Goal: Check status: Check status

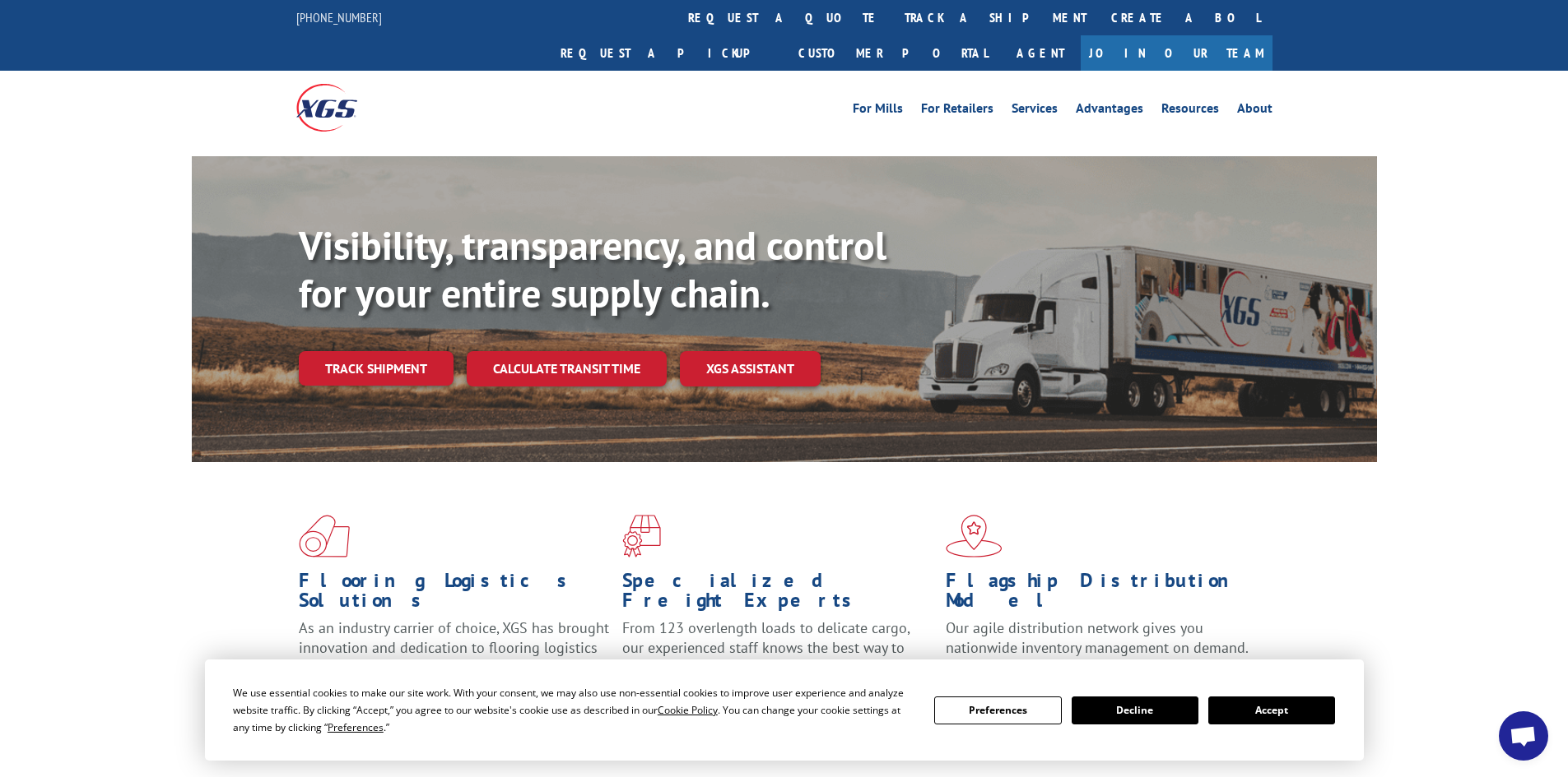
click at [336, 351] on link "Track shipment" at bounding box center [376, 368] width 155 height 34
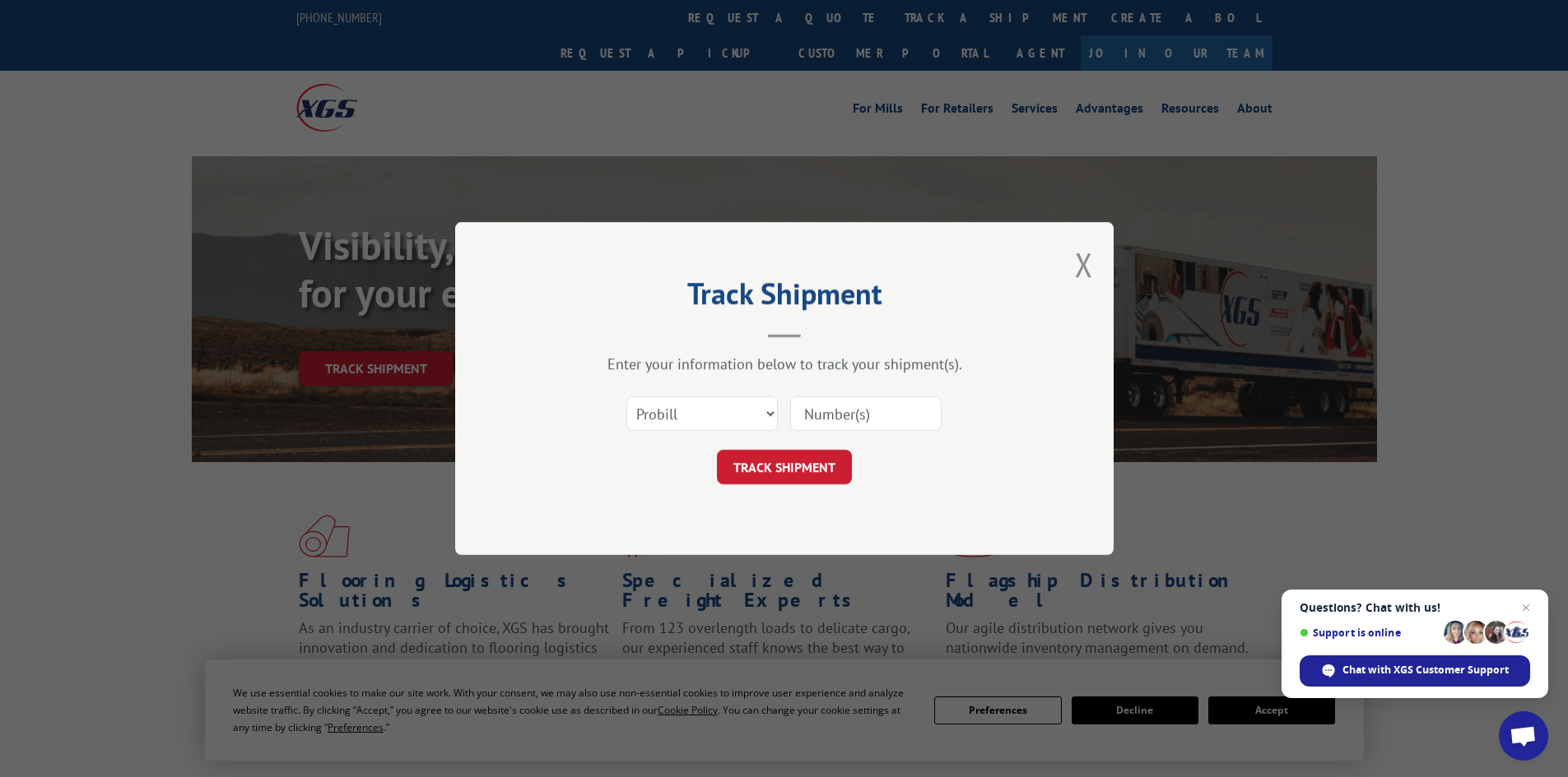
paste input "14157373"
type input "14157373"
click at [754, 463] on button "TRACK SHIPMENT" at bounding box center [784, 466] width 135 height 34
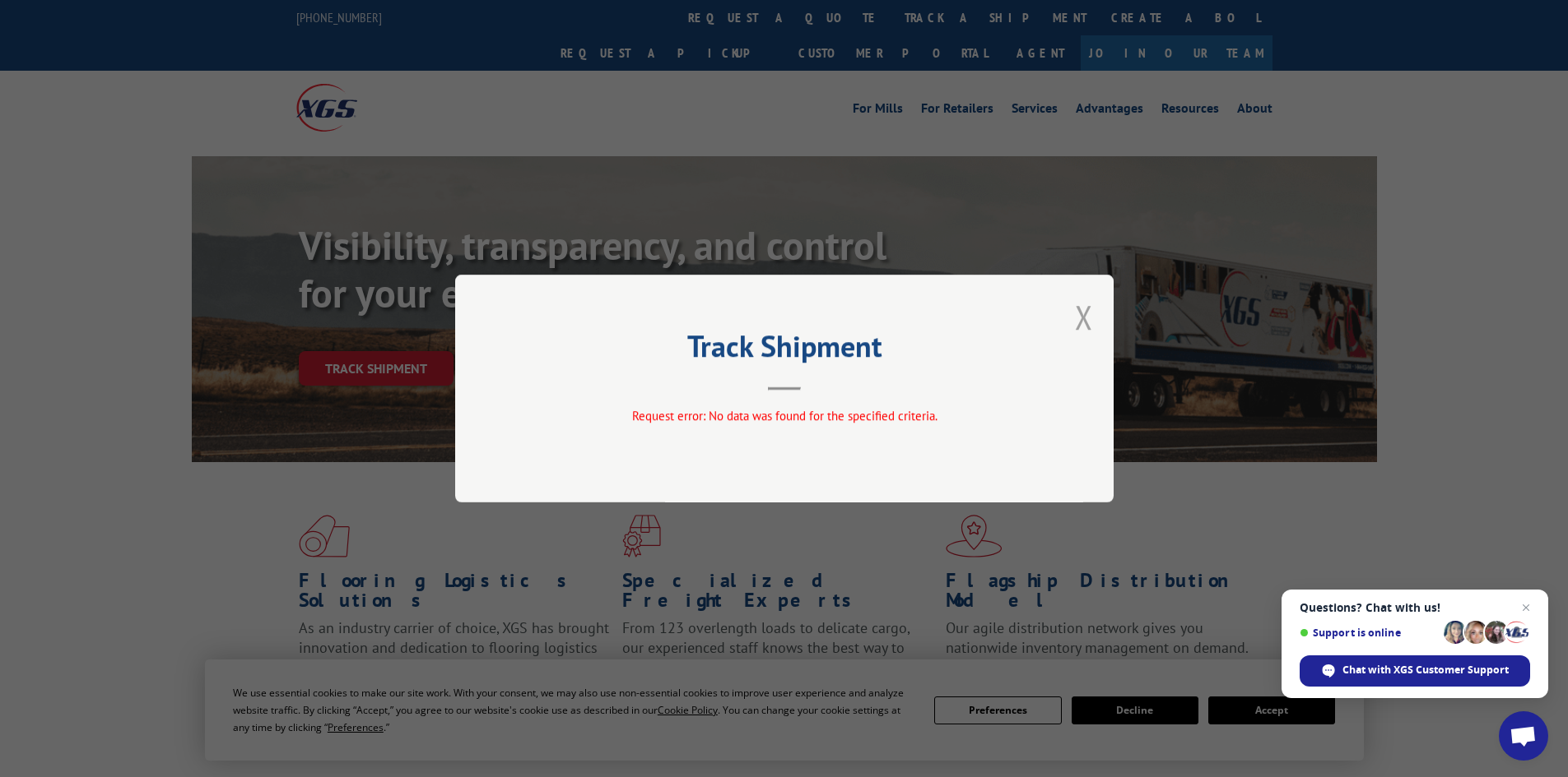
click at [1083, 313] on button "Close modal" at bounding box center [1084, 317] width 18 height 44
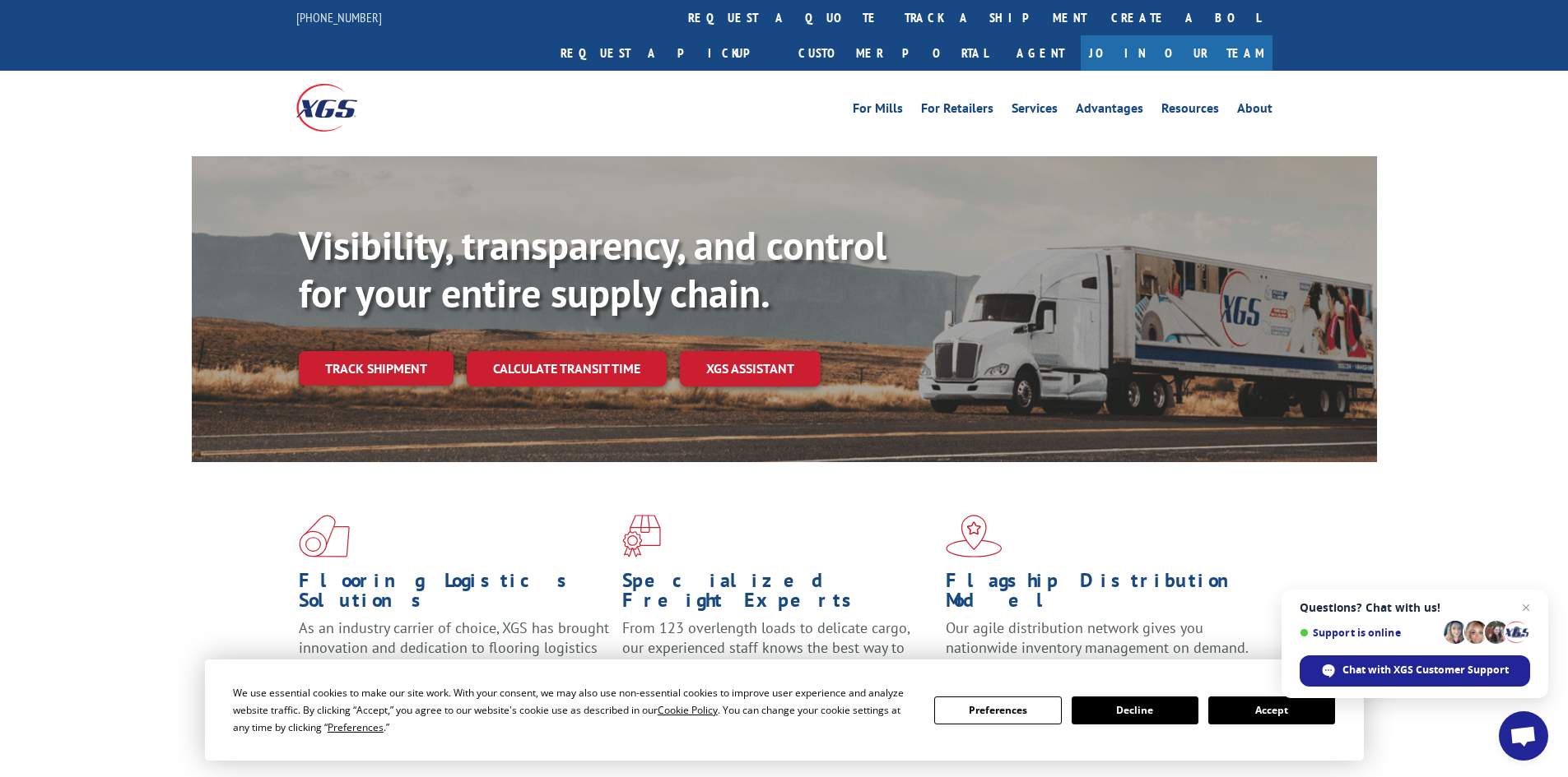
click at [400, 351] on link "Track shipment" at bounding box center [376, 368] width 155 height 34
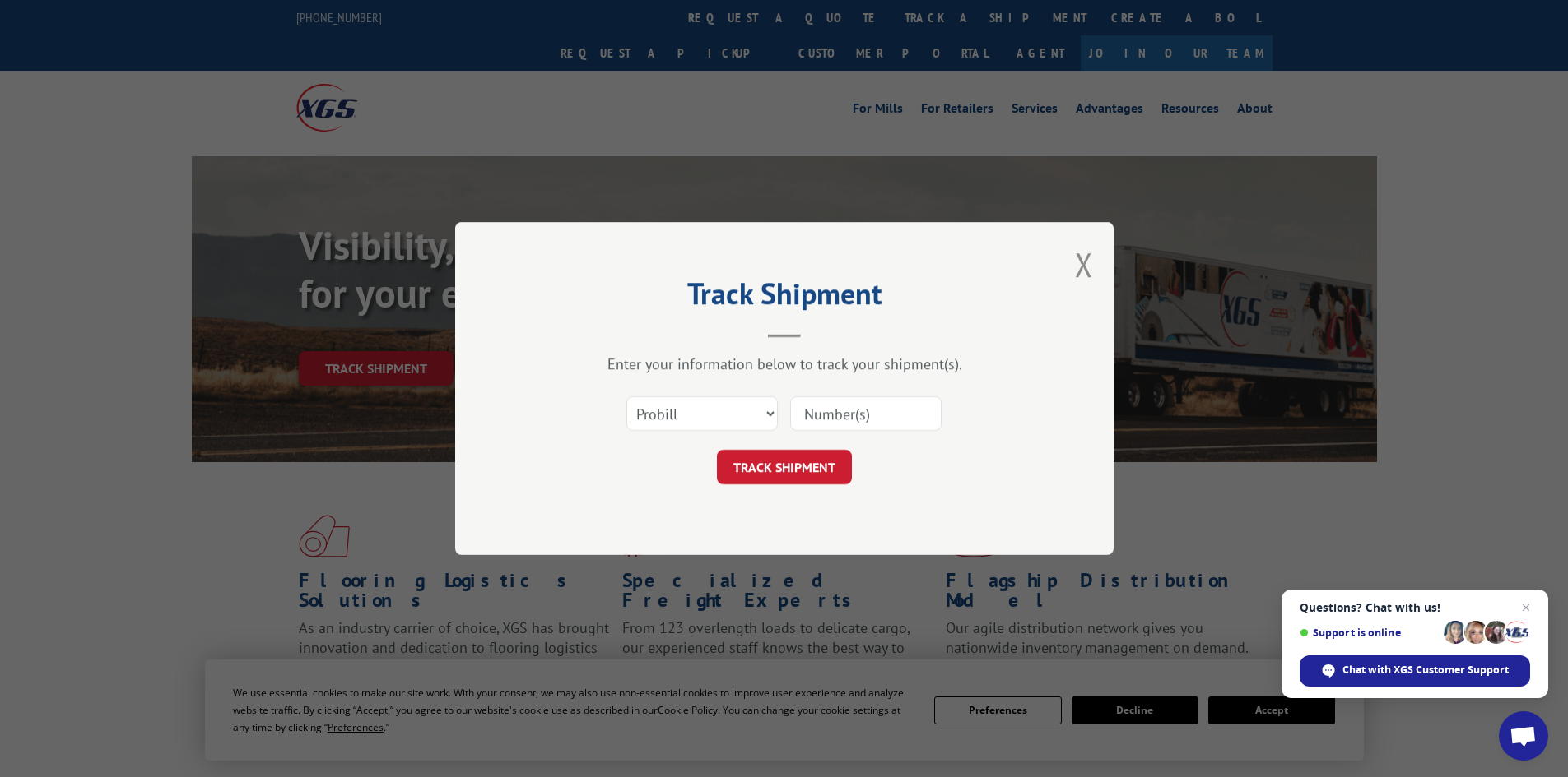
paste input "17472201"
type input "17472201"
click at [764, 463] on button "TRACK SHIPMENT" at bounding box center [784, 466] width 135 height 34
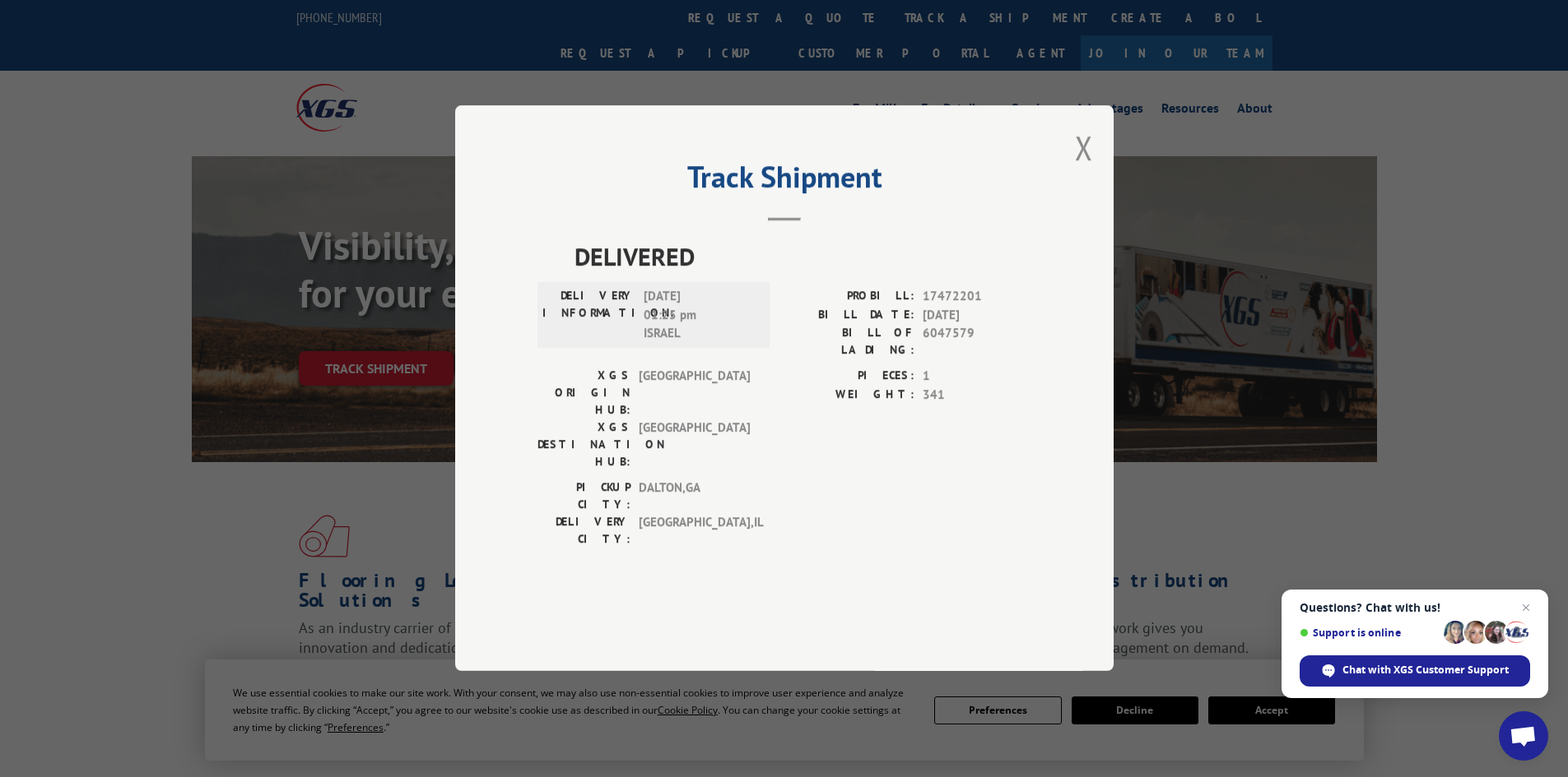
click at [1078, 169] on button "Close modal" at bounding box center [1084, 147] width 18 height 44
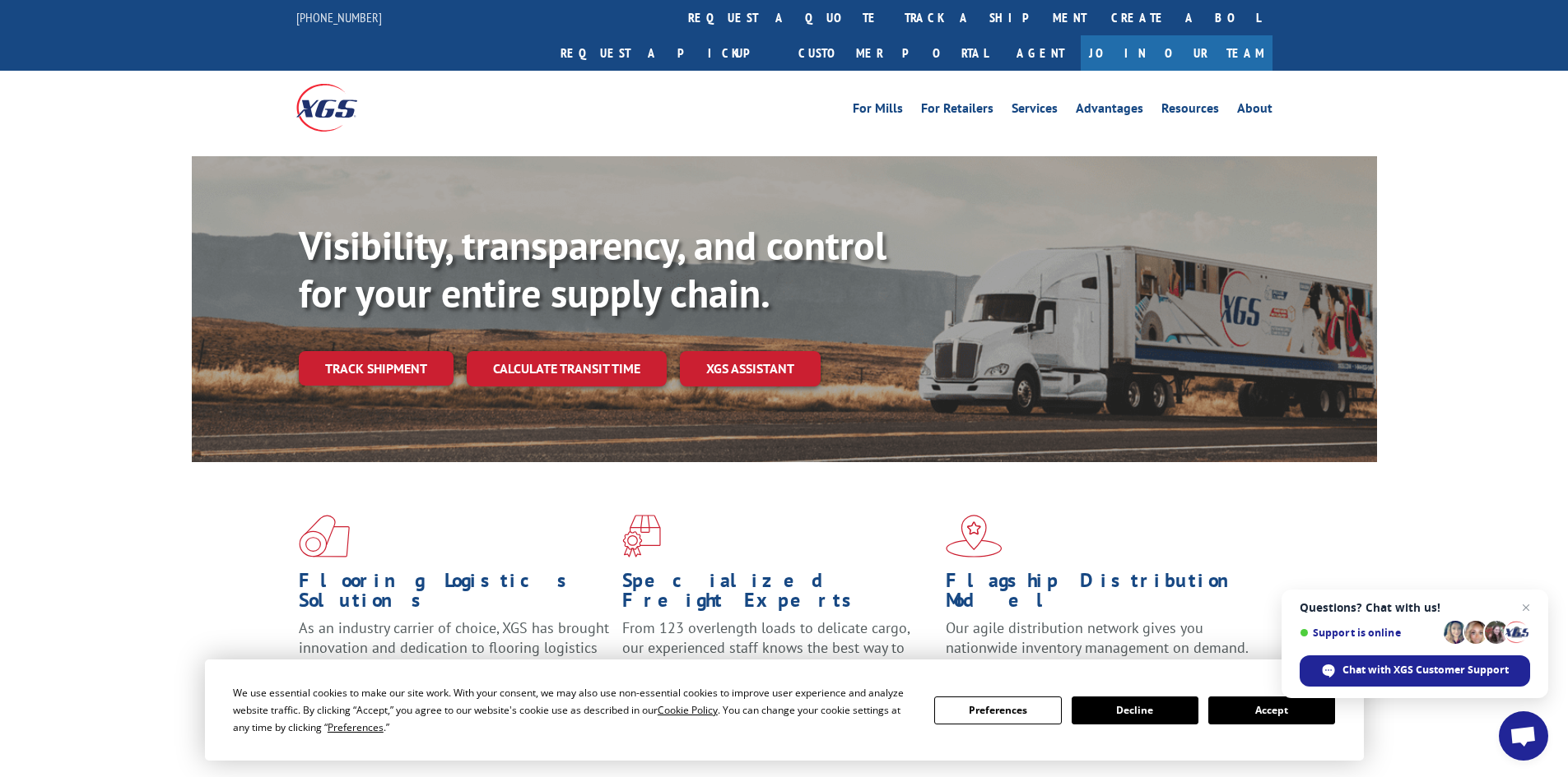
click at [405, 351] on link "Track shipment" at bounding box center [376, 368] width 155 height 34
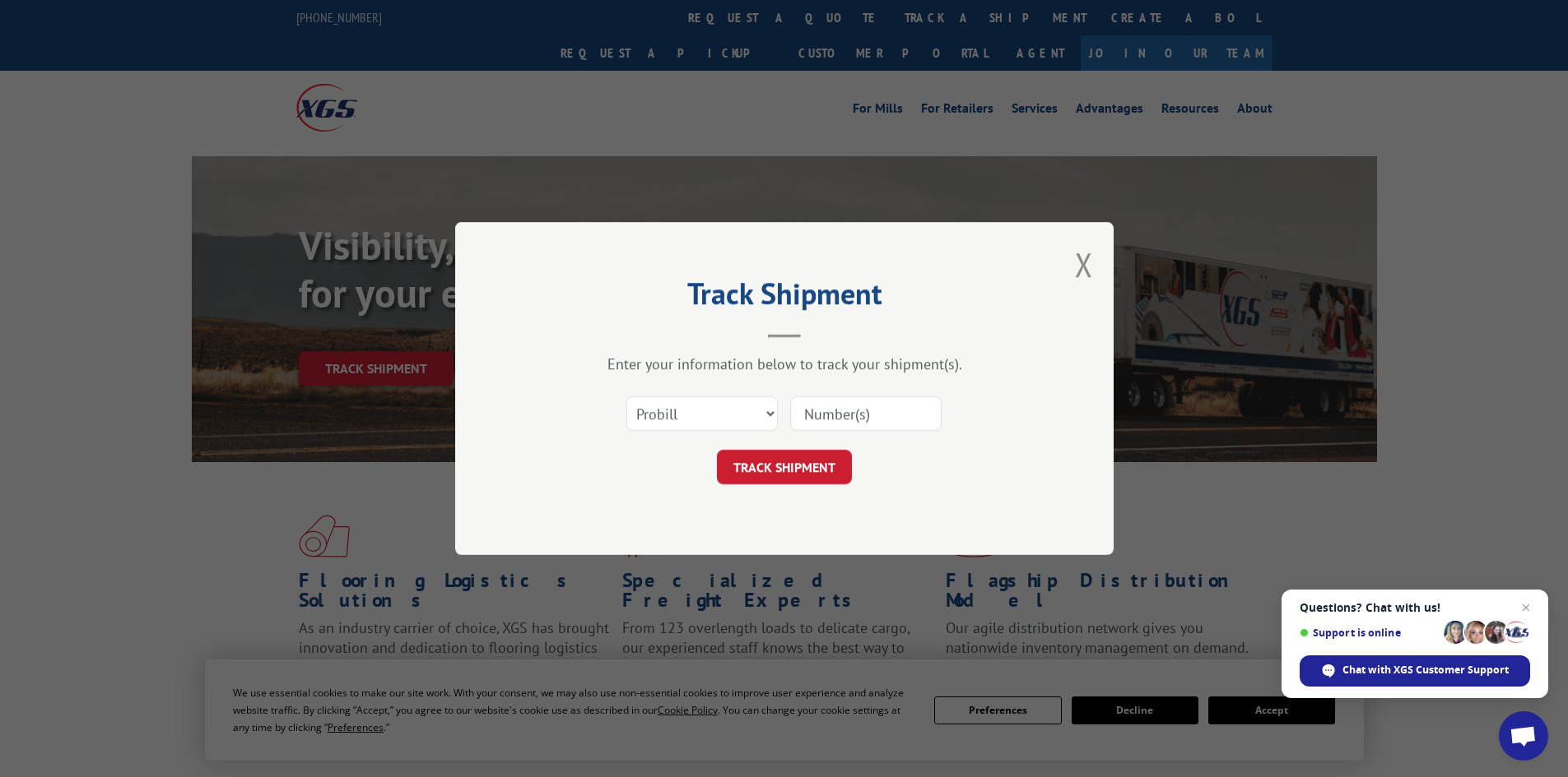
paste input "17472201"
type input "17472201"
drag, startPoint x: 768, startPoint y: 452, endPoint x: 783, endPoint y: 452, distance: 15.0
click at [771, 454] on button "TRACK SHIPMENT" at bounding box center [784, 466] width 135 height 34
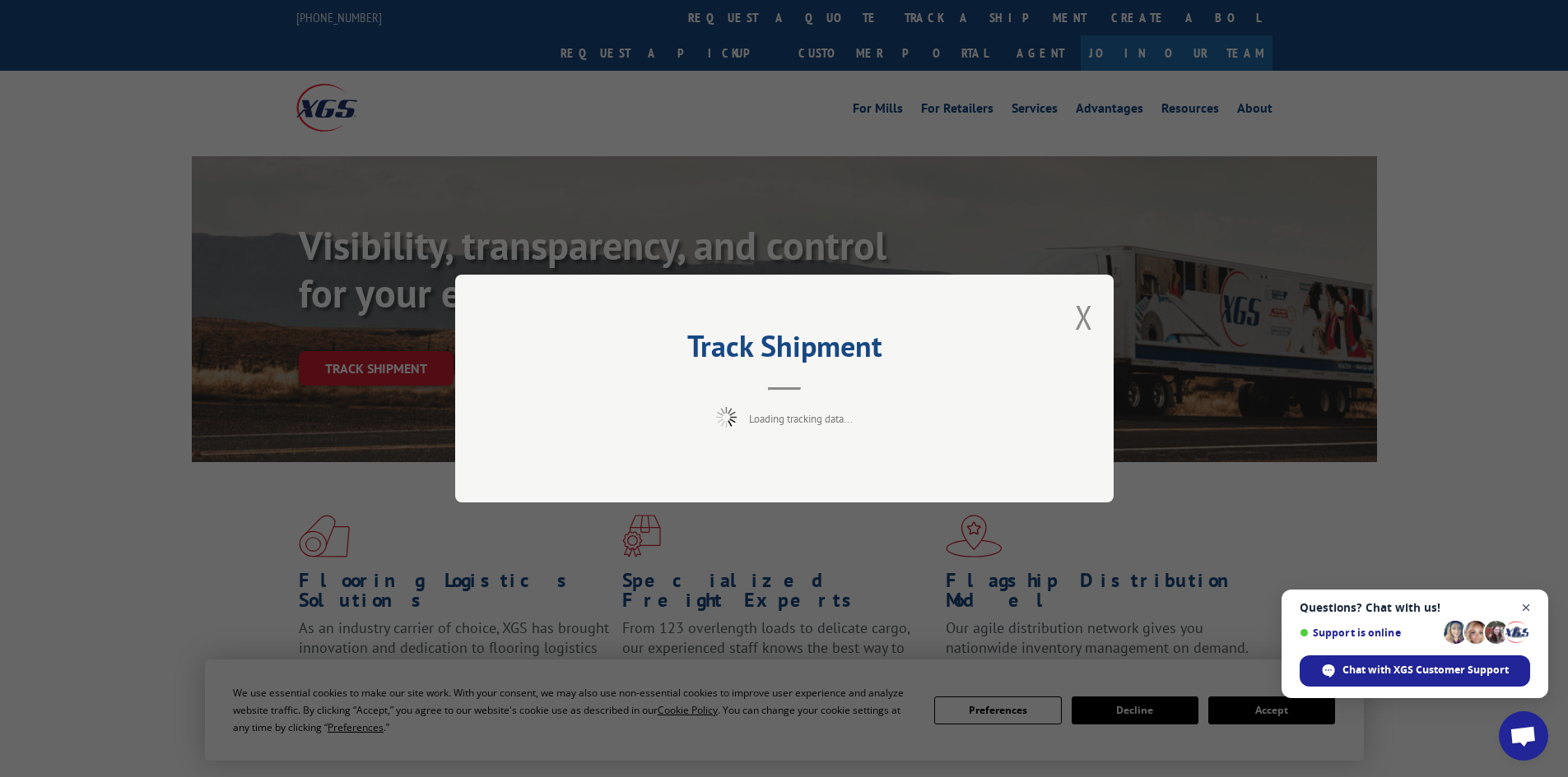
click at [1524, 606] on span "Close chat" at bounding box center [1526, 608] width 20 height 20
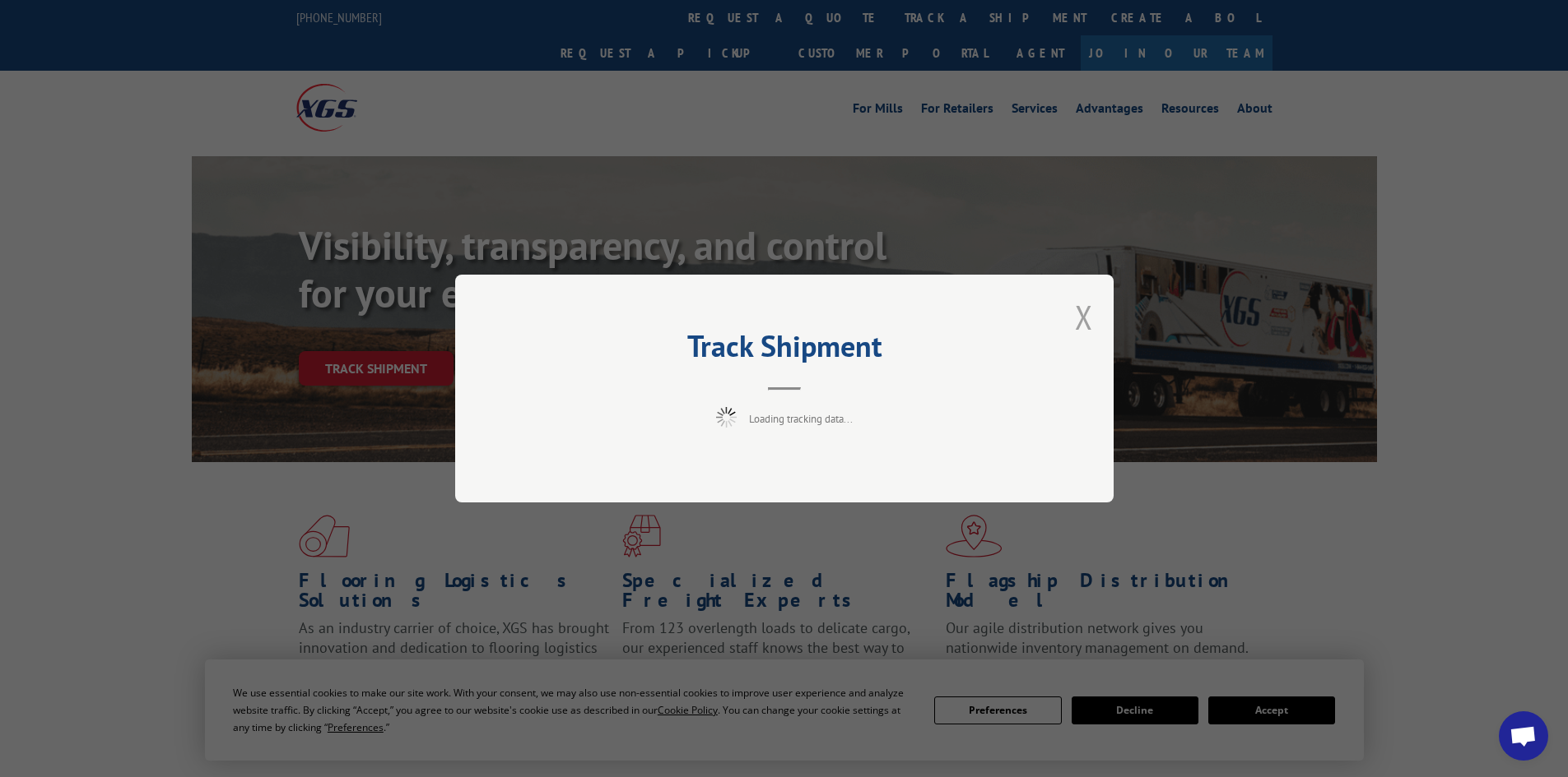
click at [1083, 315] on button "Close modal" at bounding box center [1084, 317] width 18 height 44
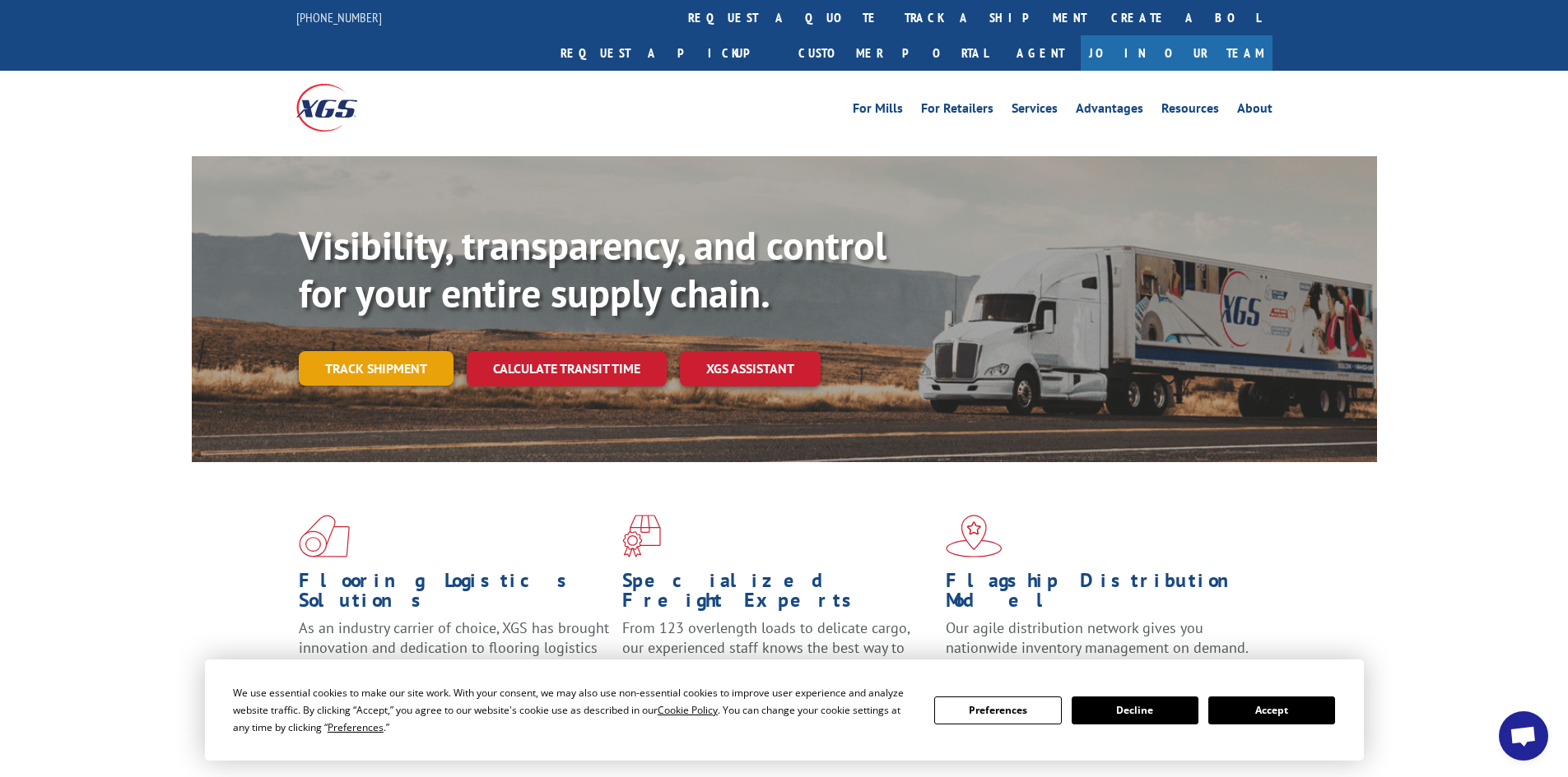
click at [384, 351] on link "Track shipment" at bounding box center [376, 368] width 155 height 34
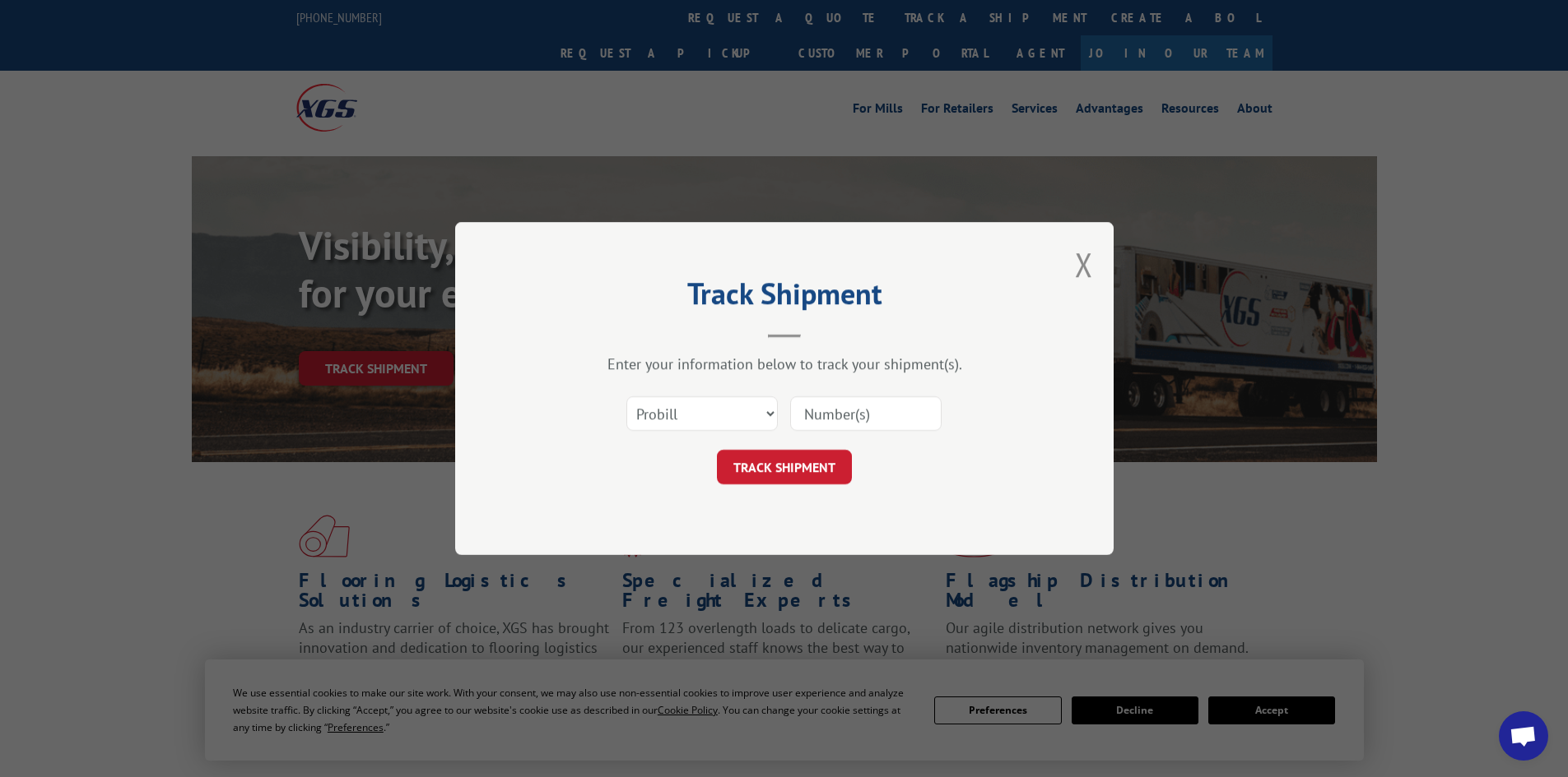
paste input "17517658"
type input "17517658"
click at [783, 468] on button "TRACK SHIPMENT" at bounding box center [784, 466] width 135 height 34
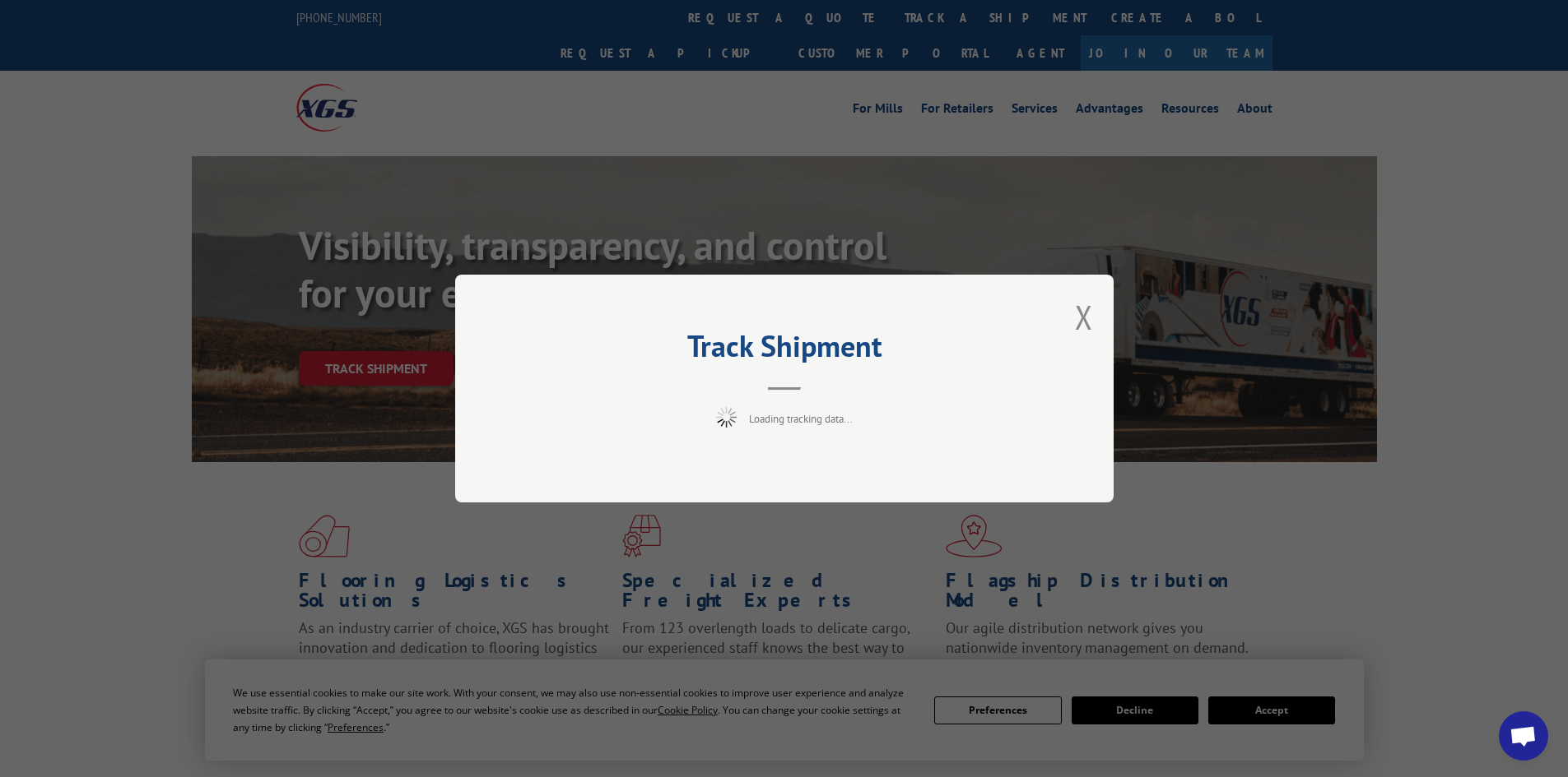
click at [1287, 712] on div "Track Shipment Loading tracking data..." at bounding box center [784, 388] width 1568 height 777
click at [1081, 321] on button "Close modal" at bounding box center [1084, 317] width 18 height 44
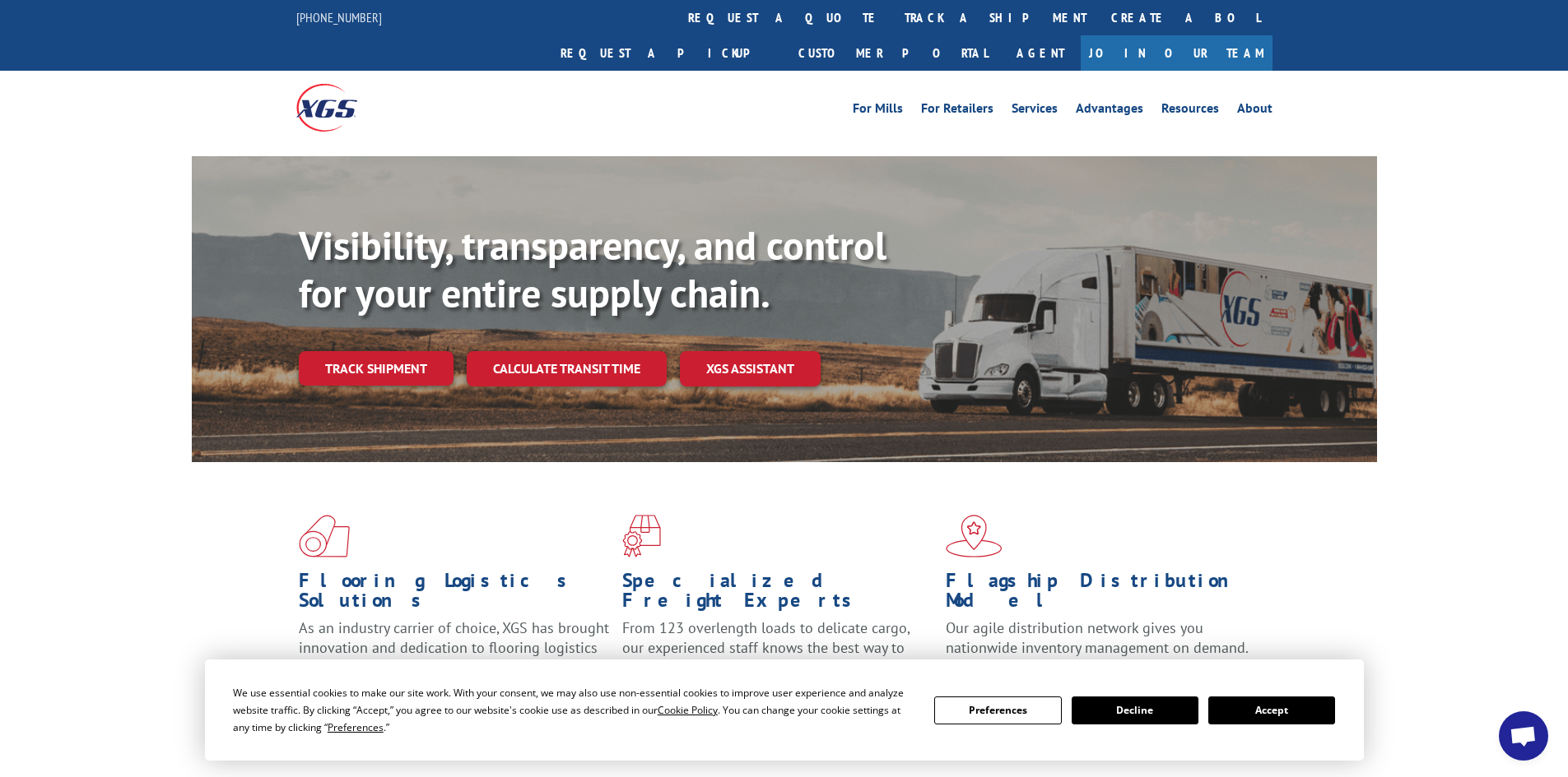
click at [1250, 712] on button "Accept" at bounding box center [1271, 711] width 126 height 28
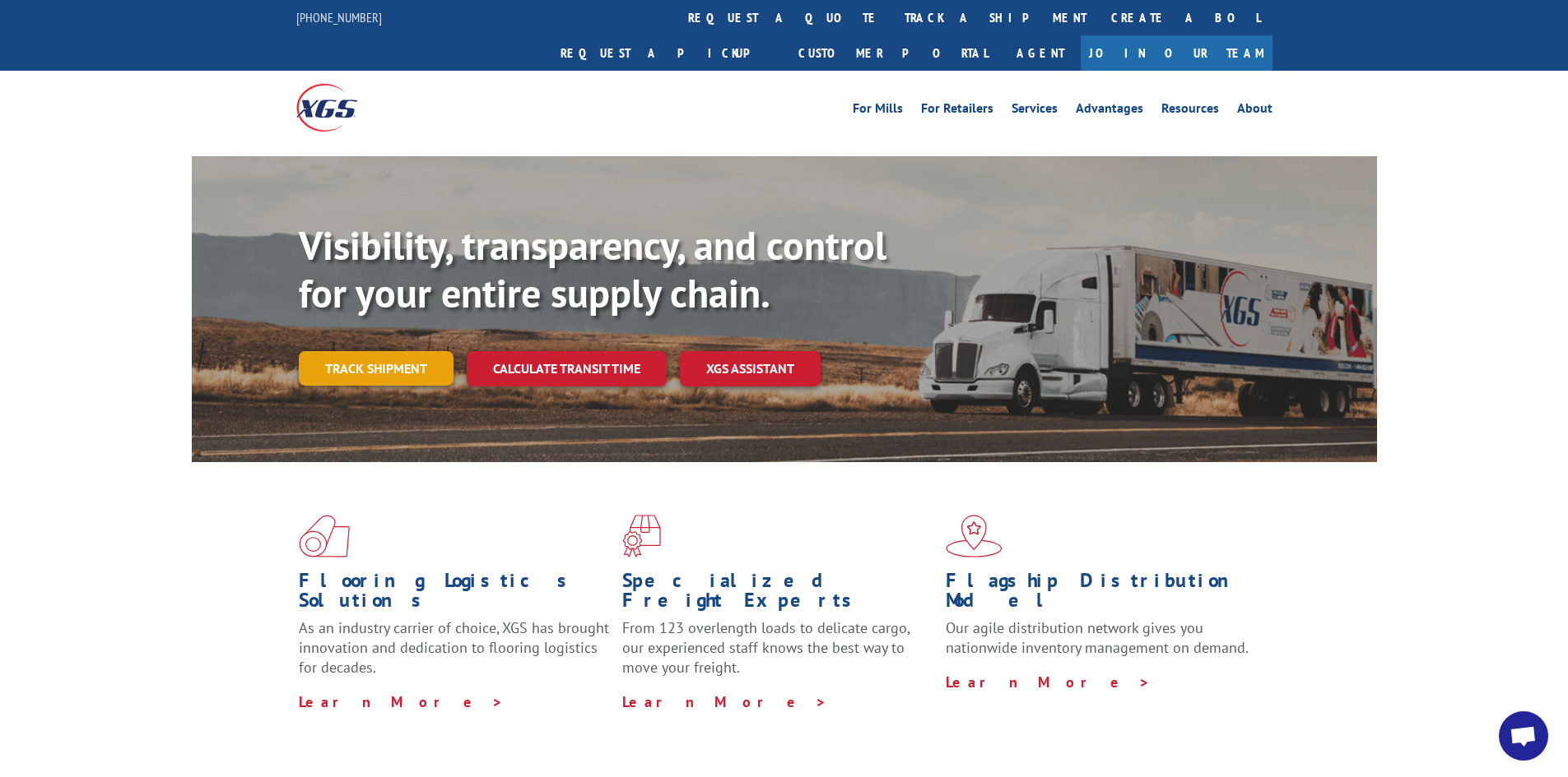
click at [394, 351] on link "Track shipment" at bounding box center [376, 368] width 155 height 34
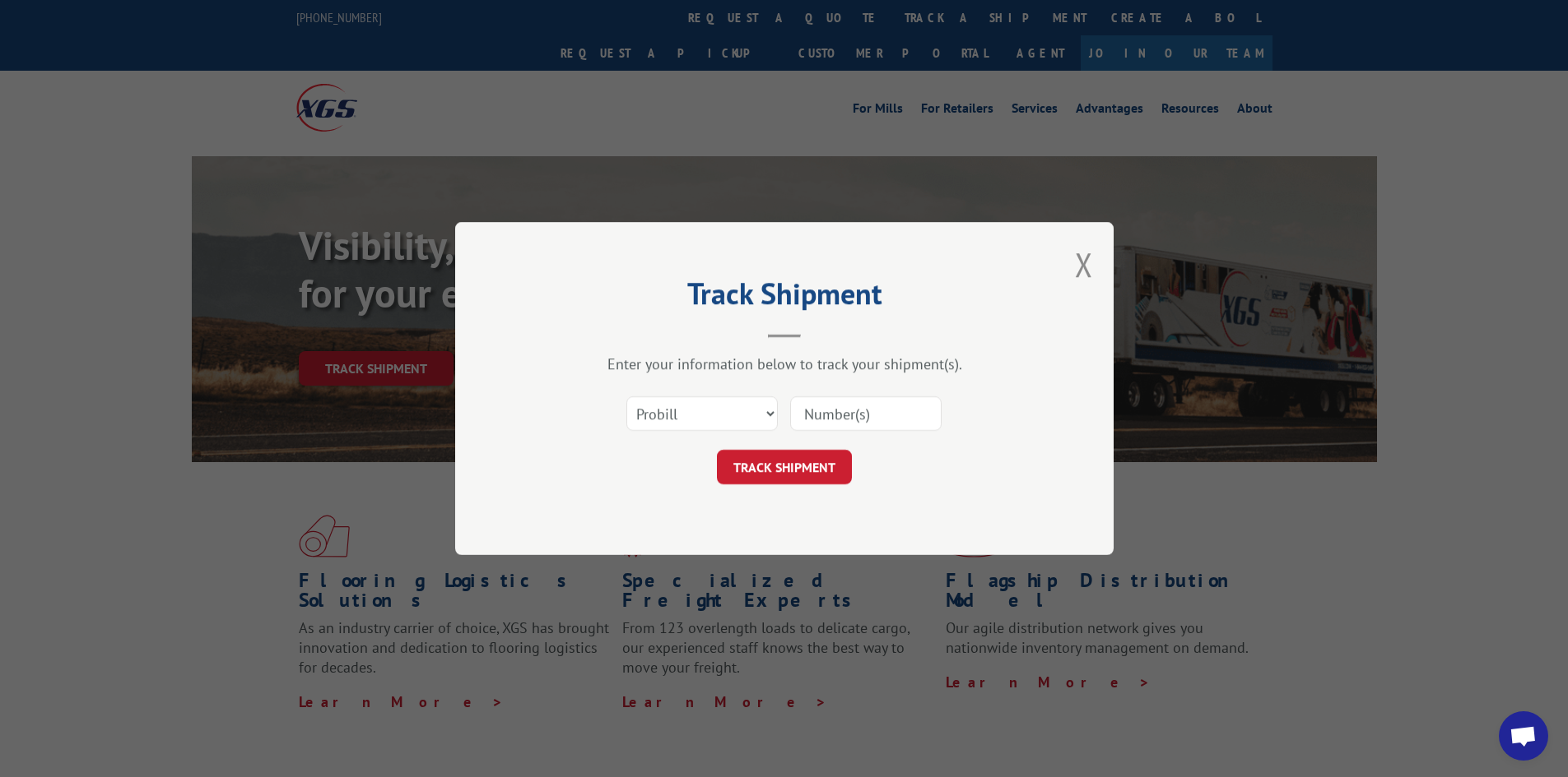
paste input "17517658"
type input "17517658"
click at [774, 462] on button "TRACK SHIPMENT" at bounding box center [784, 466] width 135 height 34
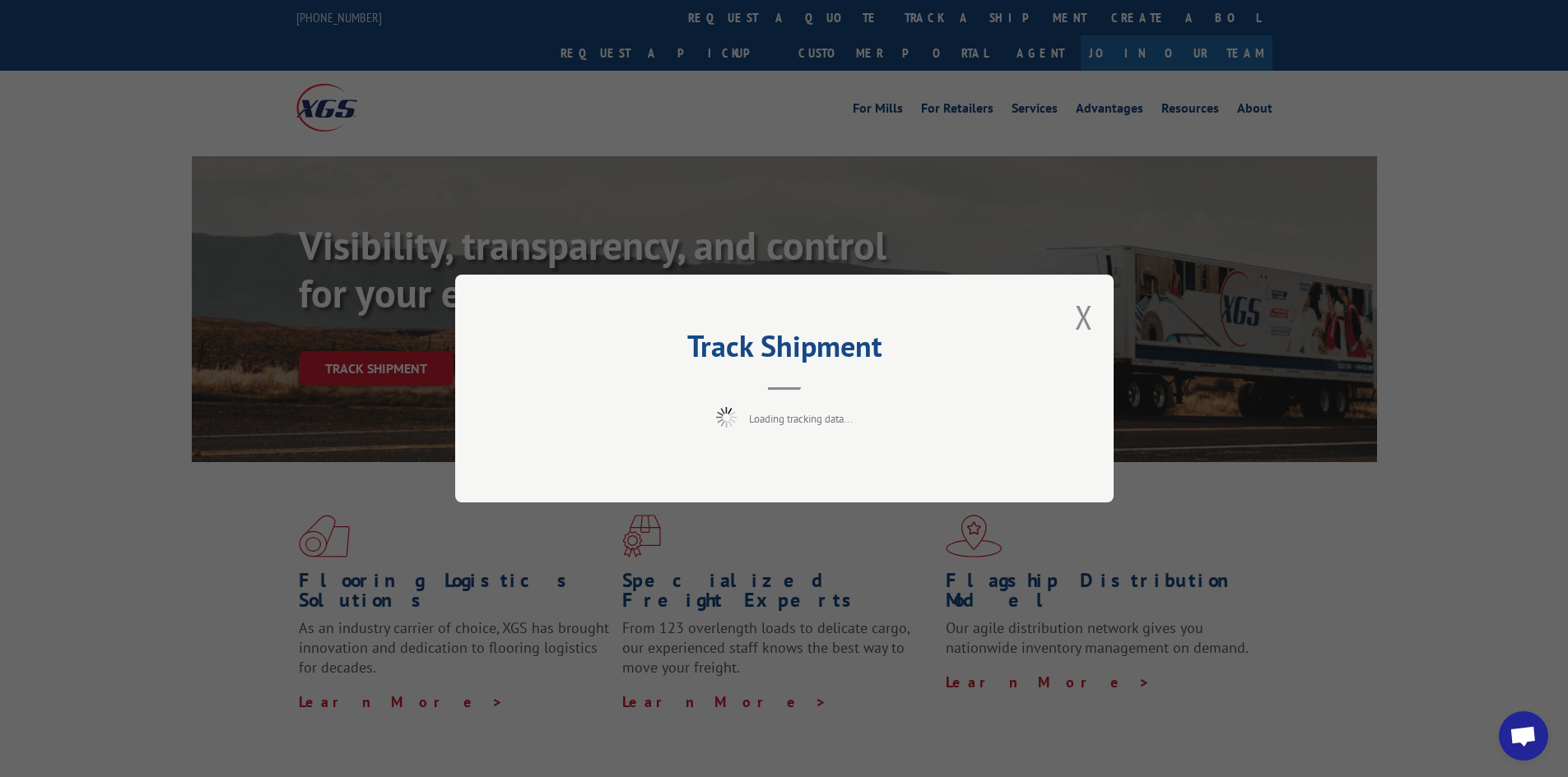
click at [1080, 314] on button "Close modal" at bounding box center [1084, 317] width 18 height 44
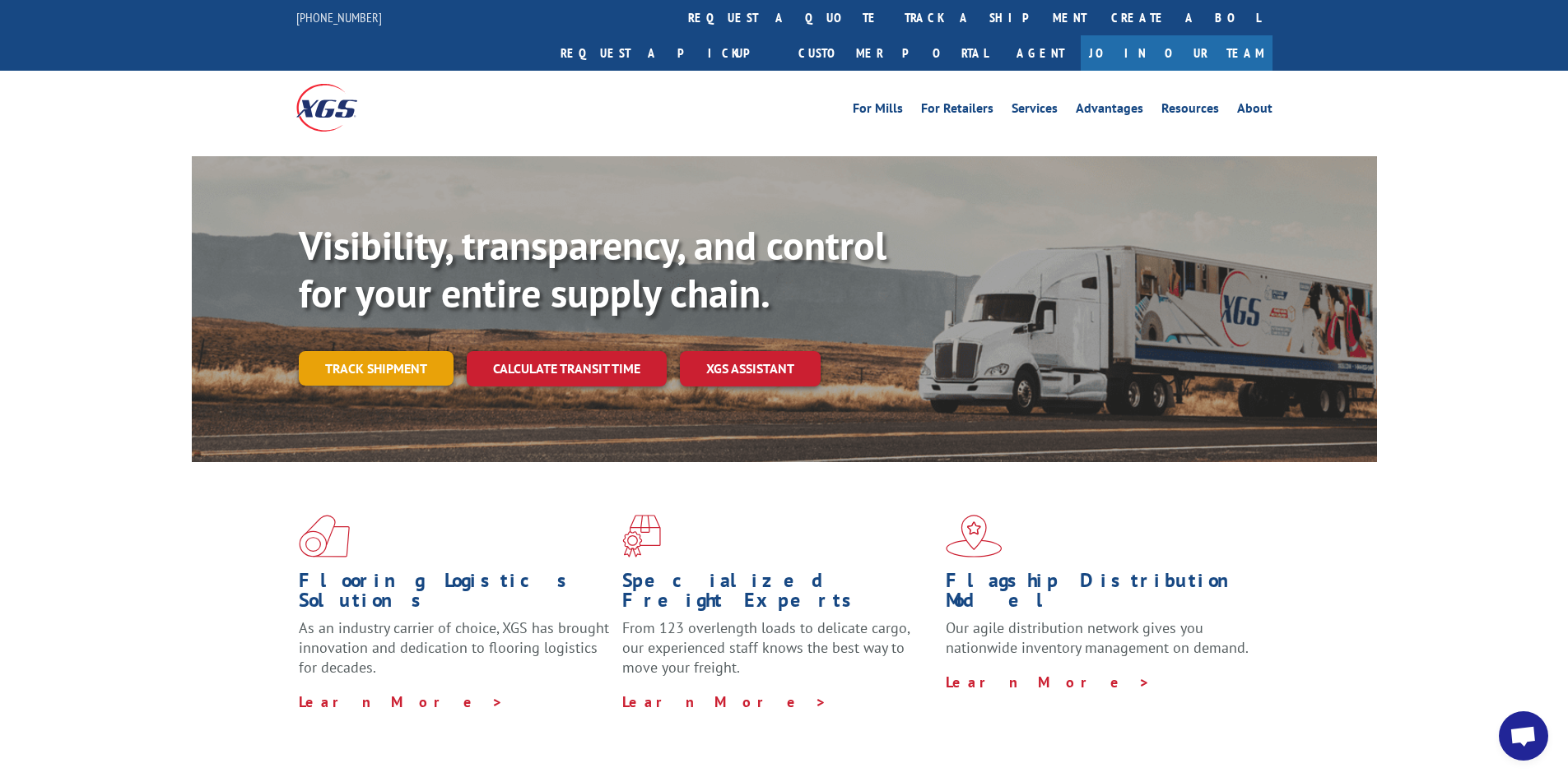
click at [393, 351] on link "Track shipment" at bounding box center [376, 368] width 155 height 34
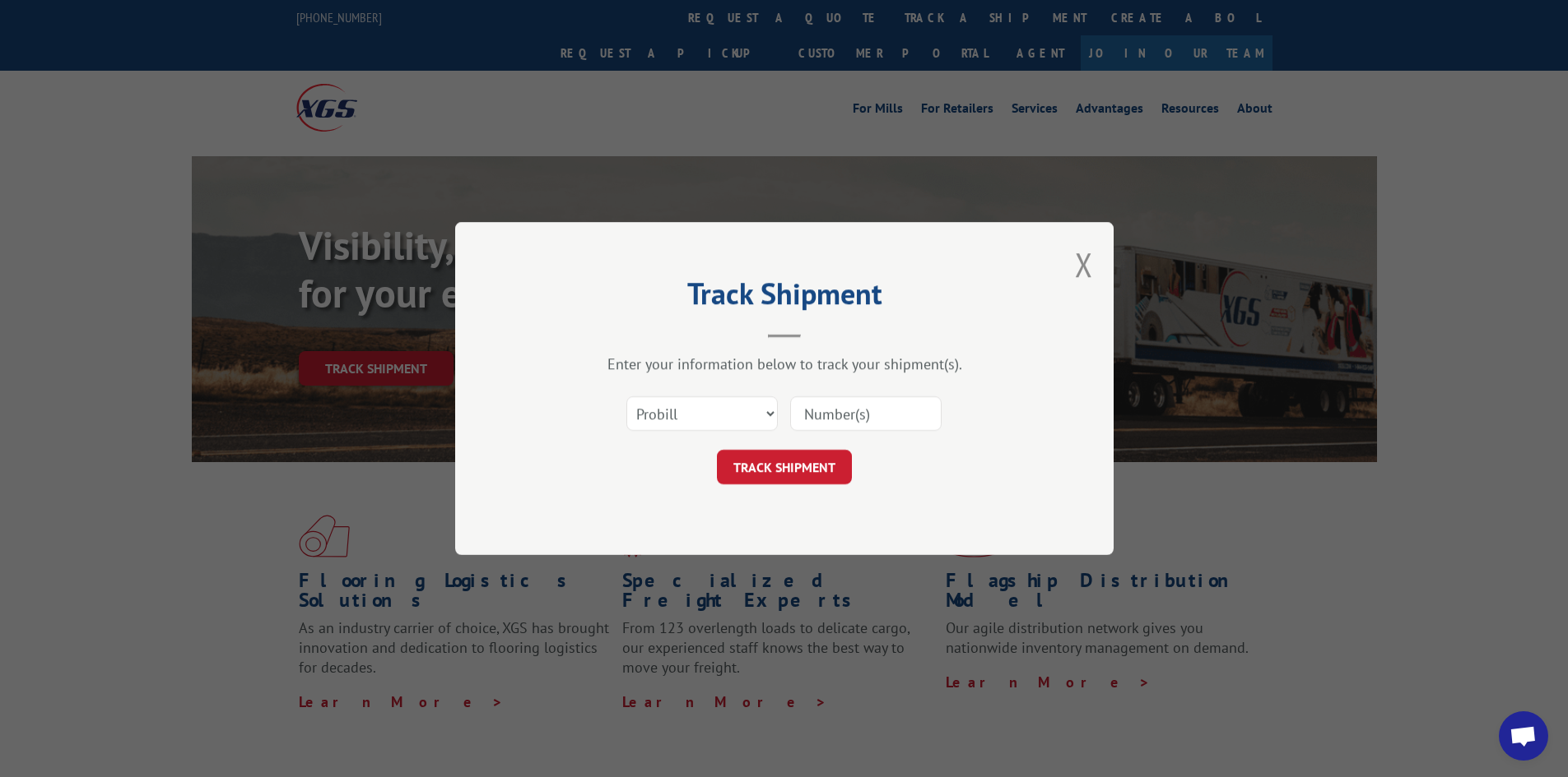
paste input "17517658"
type input "17517658"
drag, startPoint x: 763, startPoint y: 466, endPoint x: 774, endPoint y: 462, distance: 11.7
click at [763, 468] on button "TRACK SHIPMENT" at bounding box center [784, 466] width 135 height 34
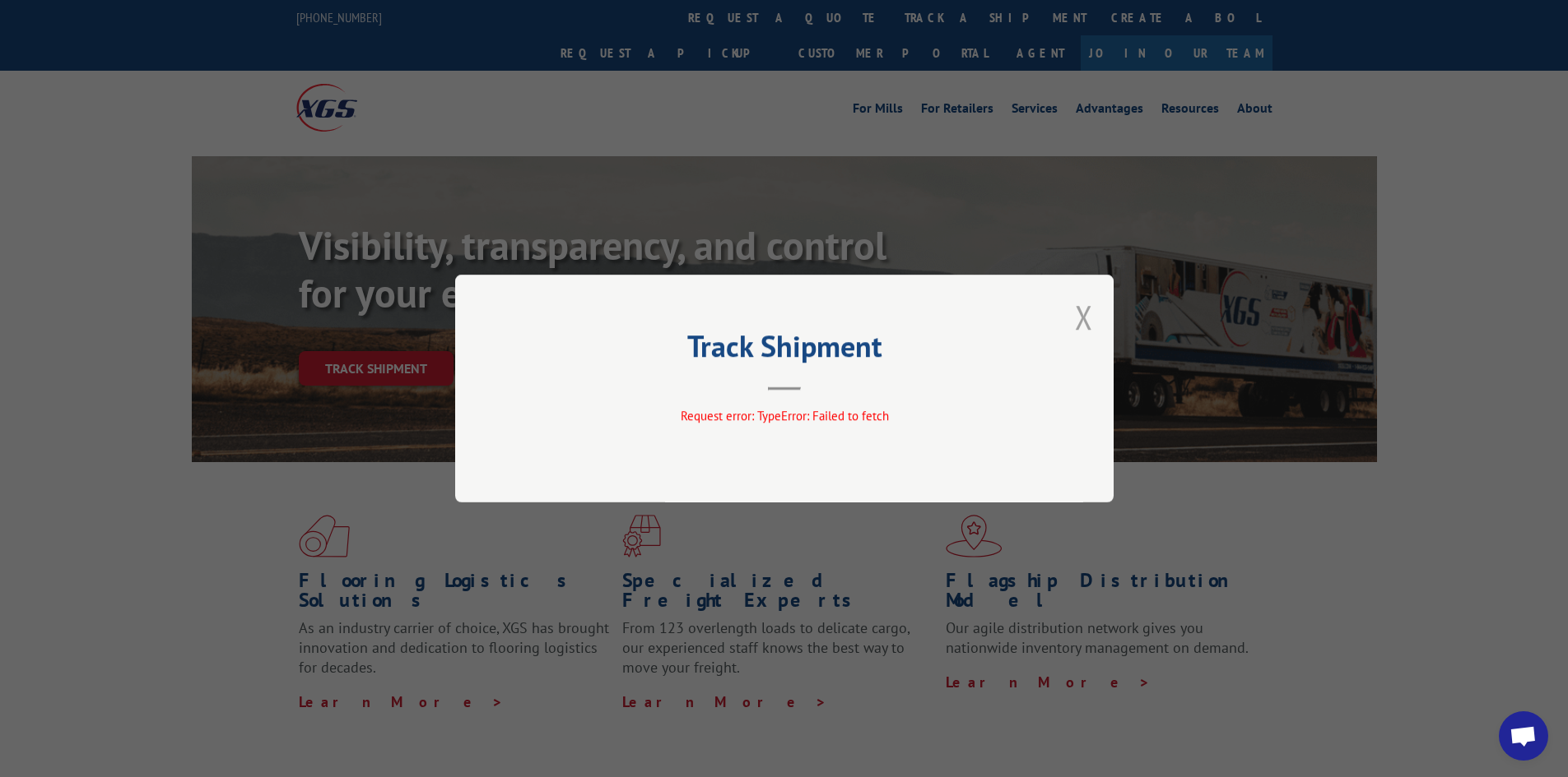
click at [1082, 316] on button "Close modal" at bounding box center [1084, 317] width 18 height 44
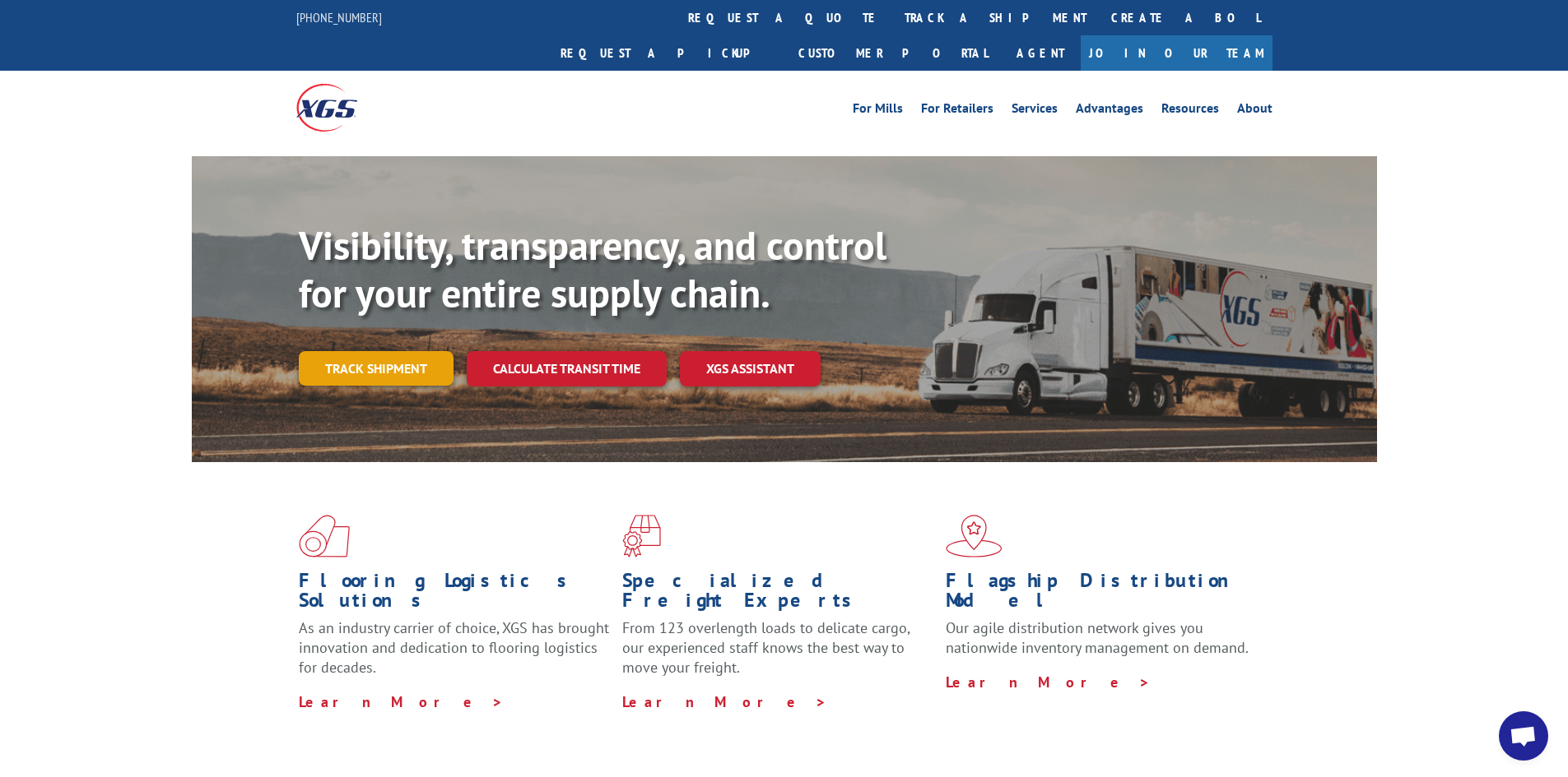
click at [408, 351] on link "Track shipment" at bounding box center [376, 368] width 155 height 34
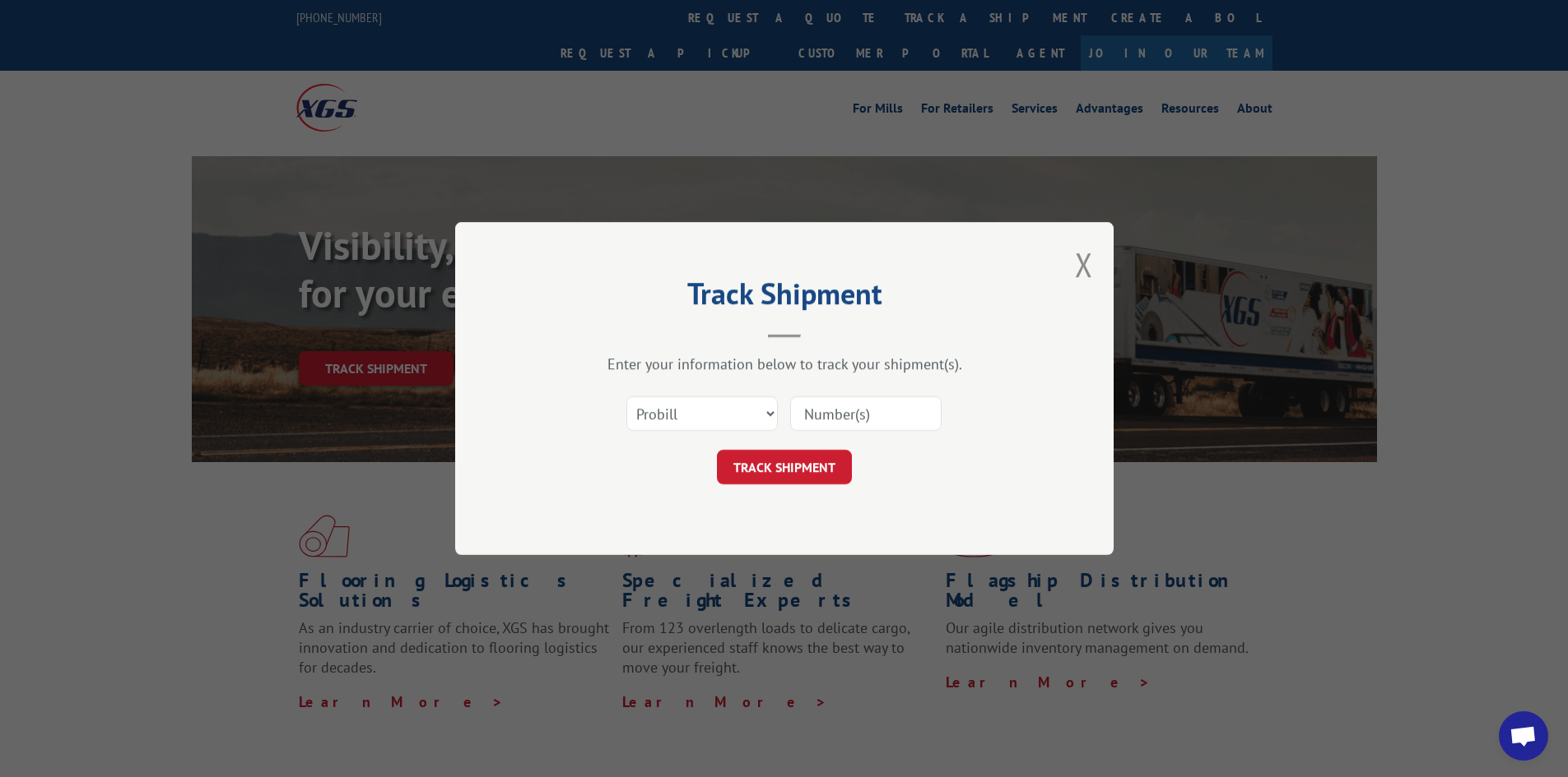
paste input "17517658"
type input "17517658"
click at [756, 461] on button "TRACK SHIPMENT" at bounding box center [784, 466] width 135 height 34
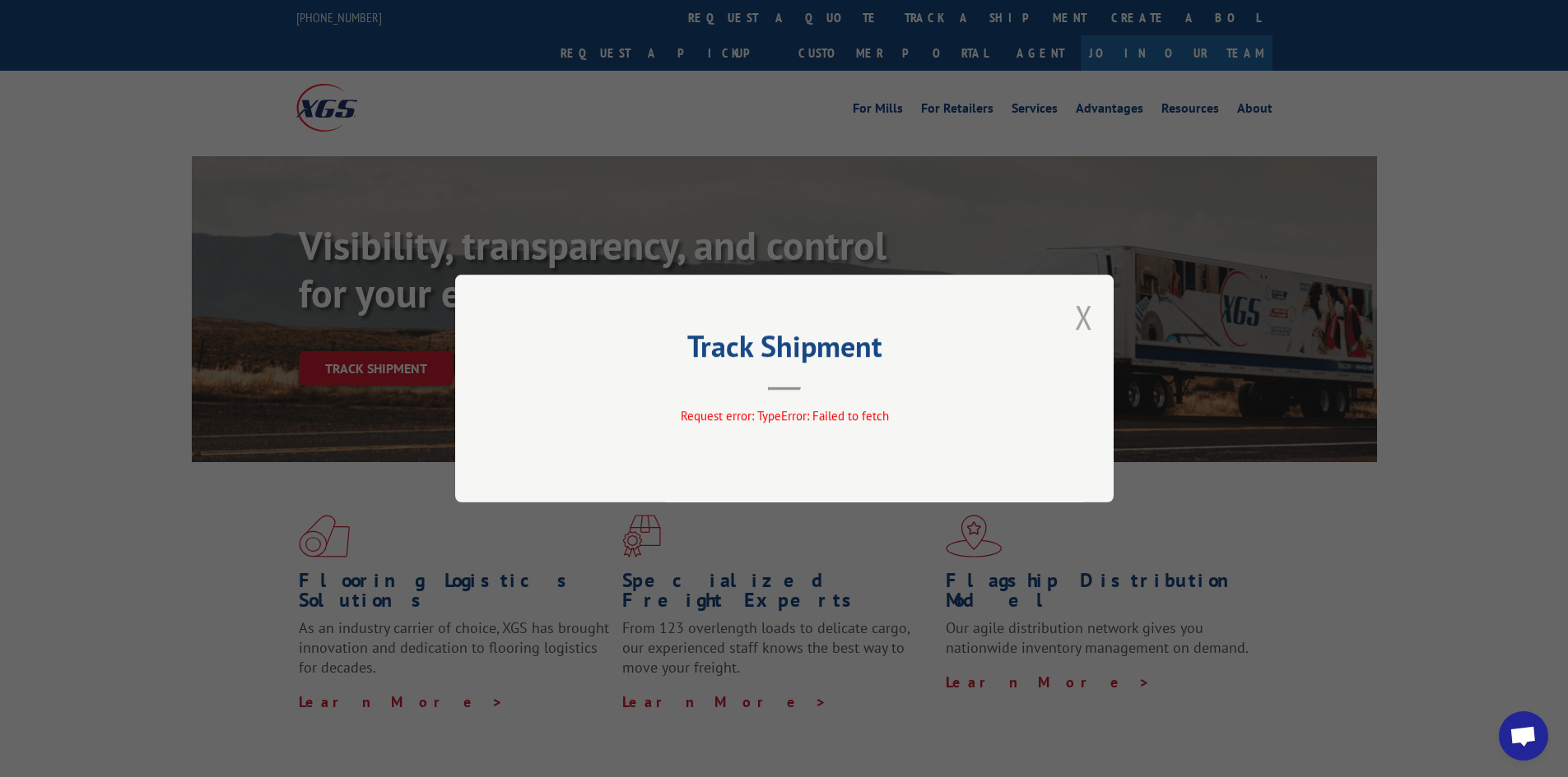
click at [1087, 317] on button "Close modal" at bounding box center [1084, 317] width 18 height 44
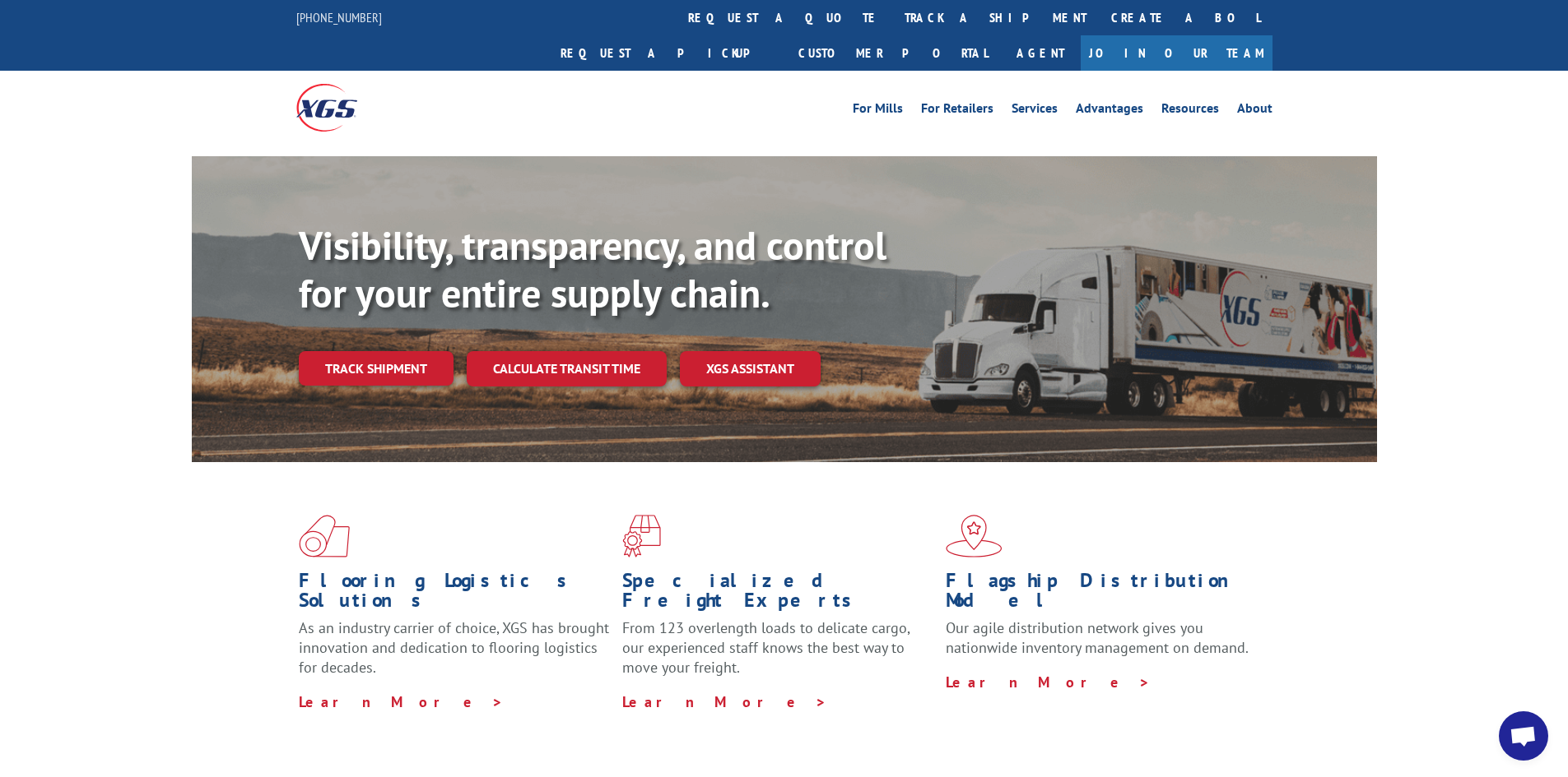
click at [366, 351] on link "Track shipment" at bounding box center [376, 368] width 155 height 34
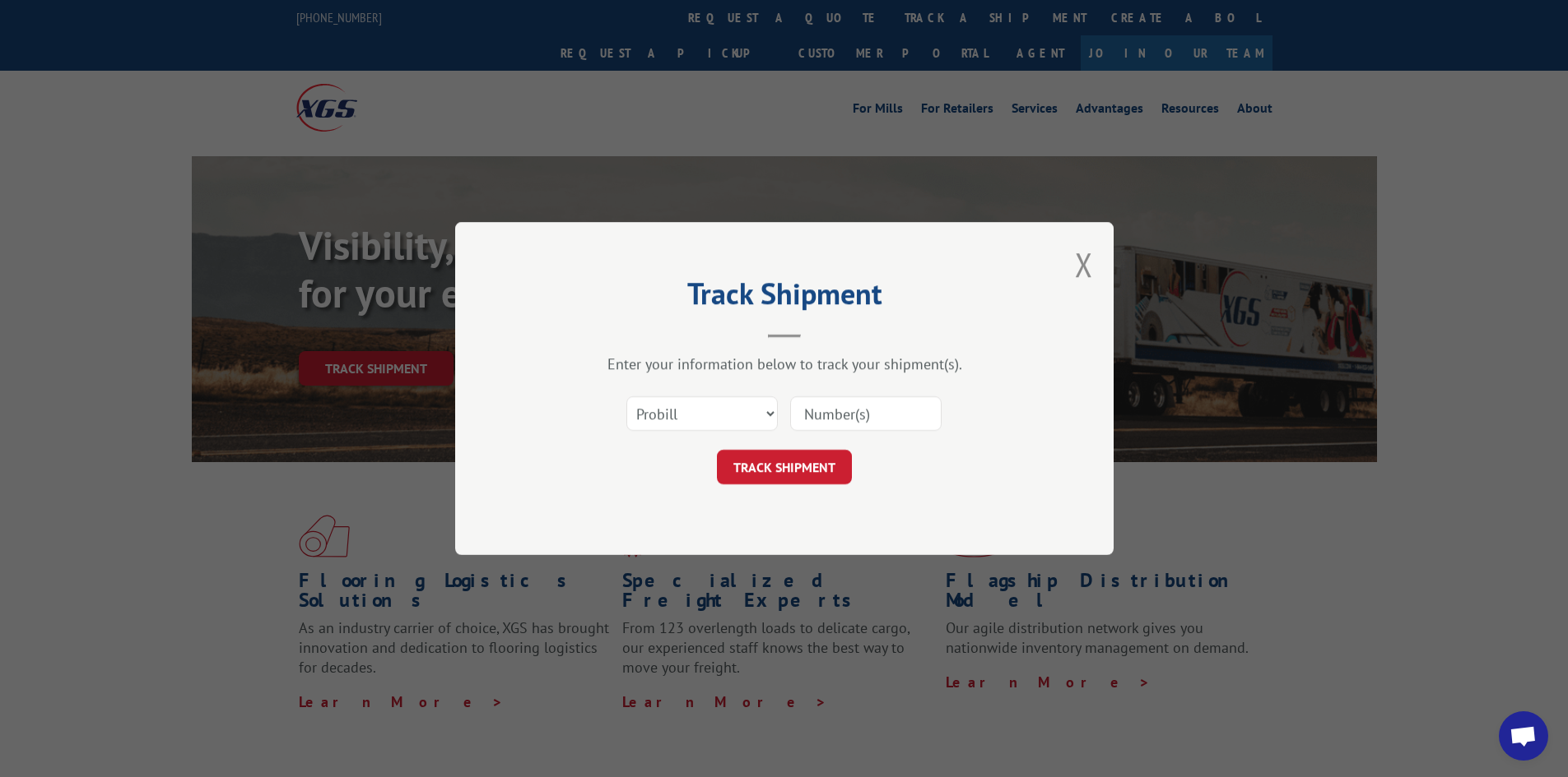
click at [904, 411] on input at bounding box center [865, 414] width 151 height 34
click at [896, 411] on input at bounding box center [865, 414] width 151 height 34
paste input "17517658"
type input "17517658"
click at [753, 463] on button "TRACK SHIPMENT" at bounding box center [784, 466] width 135 height 34
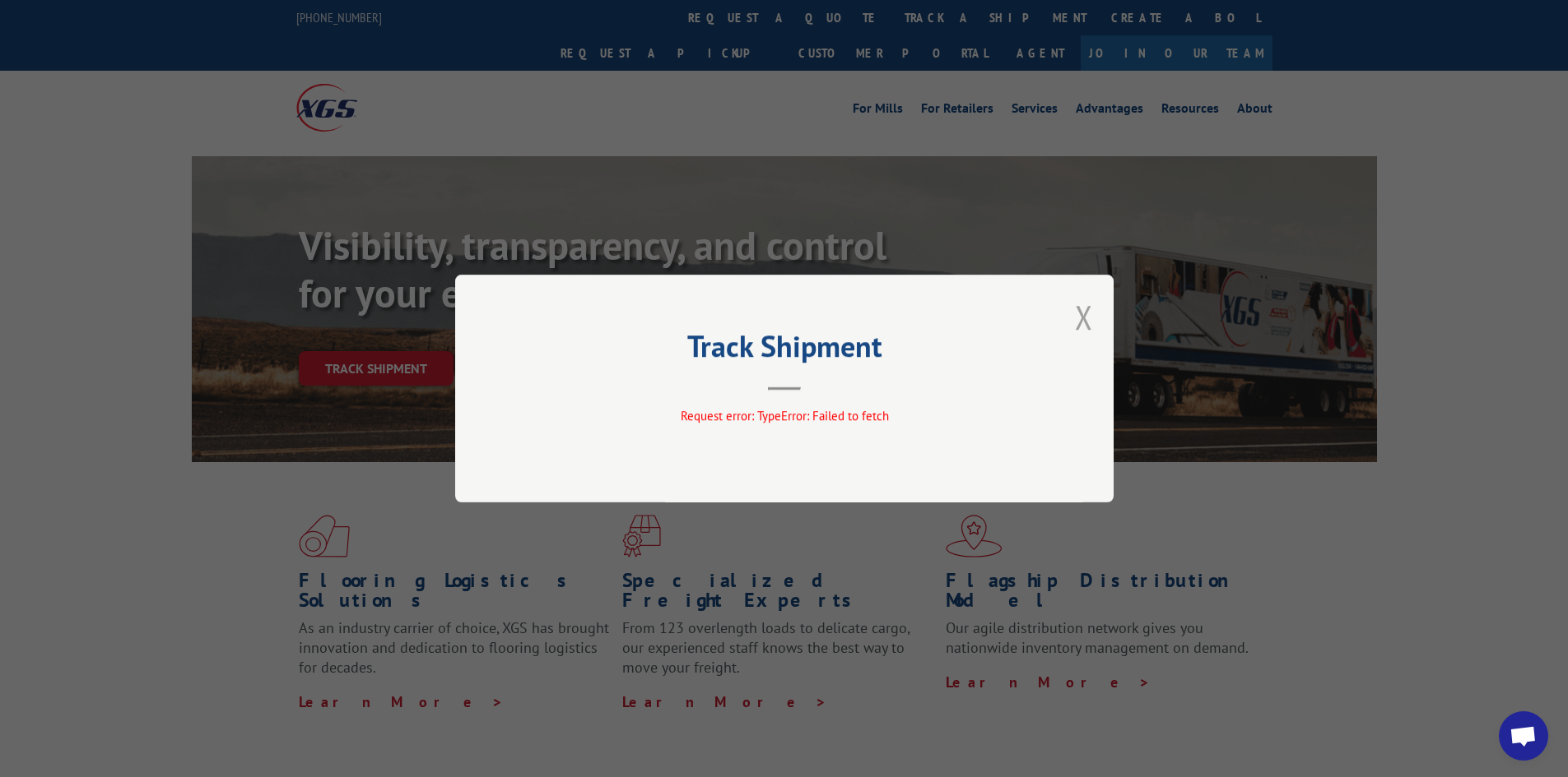
click at [1079, 312] on button "Close modal" at bounding box center [1084, 317] width 18 height 44
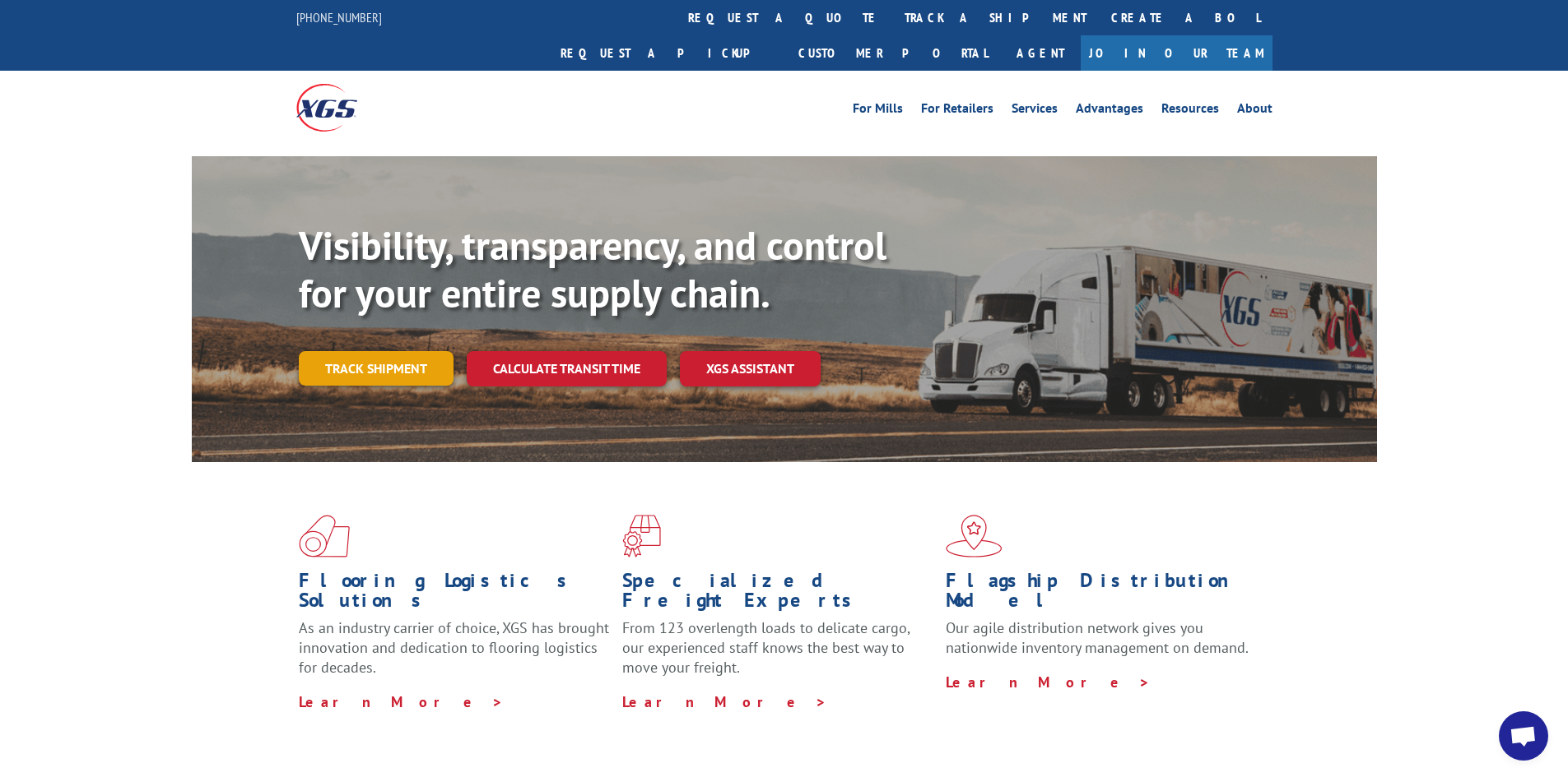
click at [395, 351] on link "Track shipment" at bounding box center [376, 368] width 155 height 34
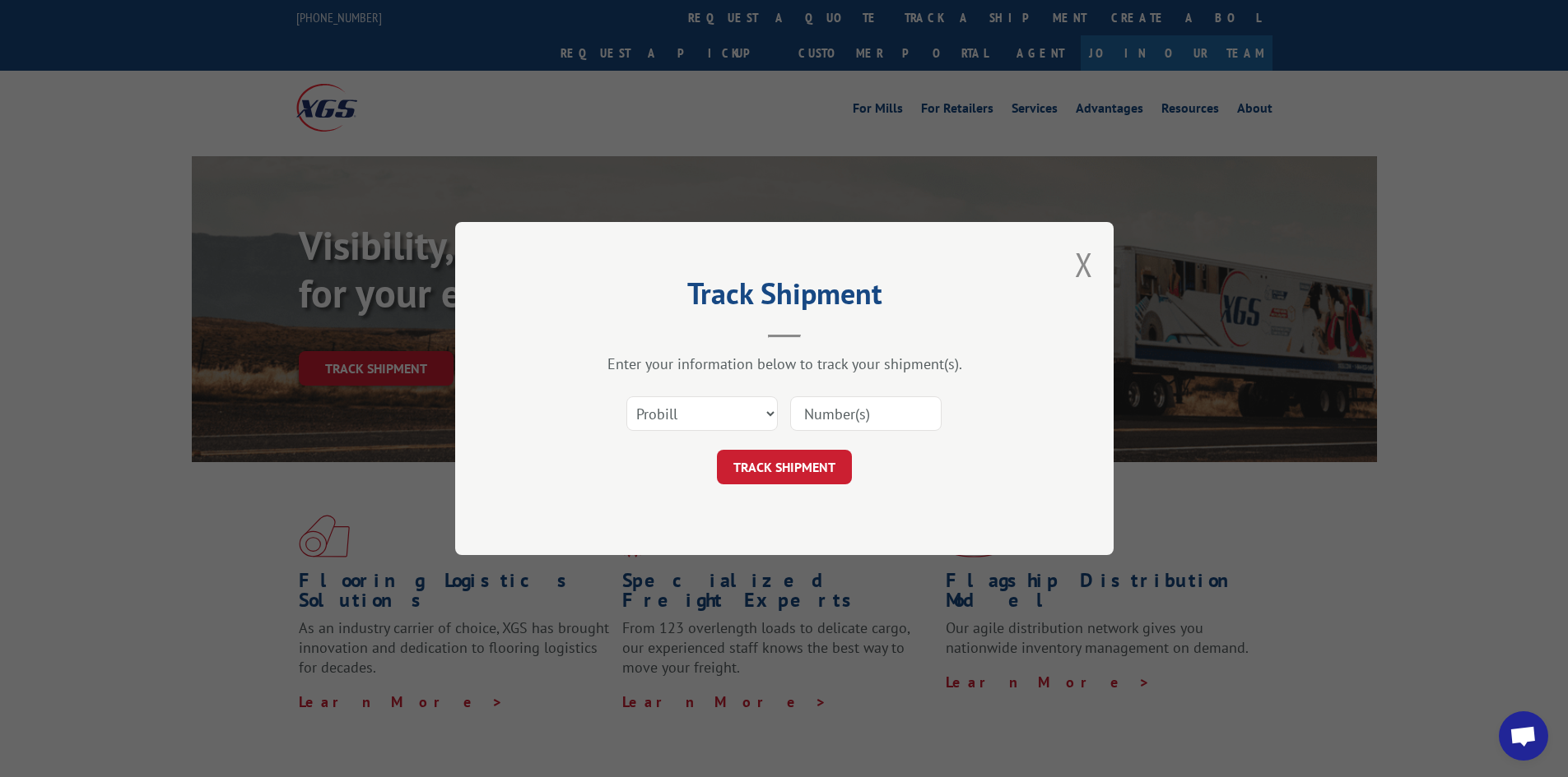
click at [914, 411] on input at bounding box center [865, 414] width 151 height 34
paste input "17472202"
type input "17472202"
click at [736, 466] on button "TRACK SHIPMENT" at bounding box center [784, 466] width 135 height 34
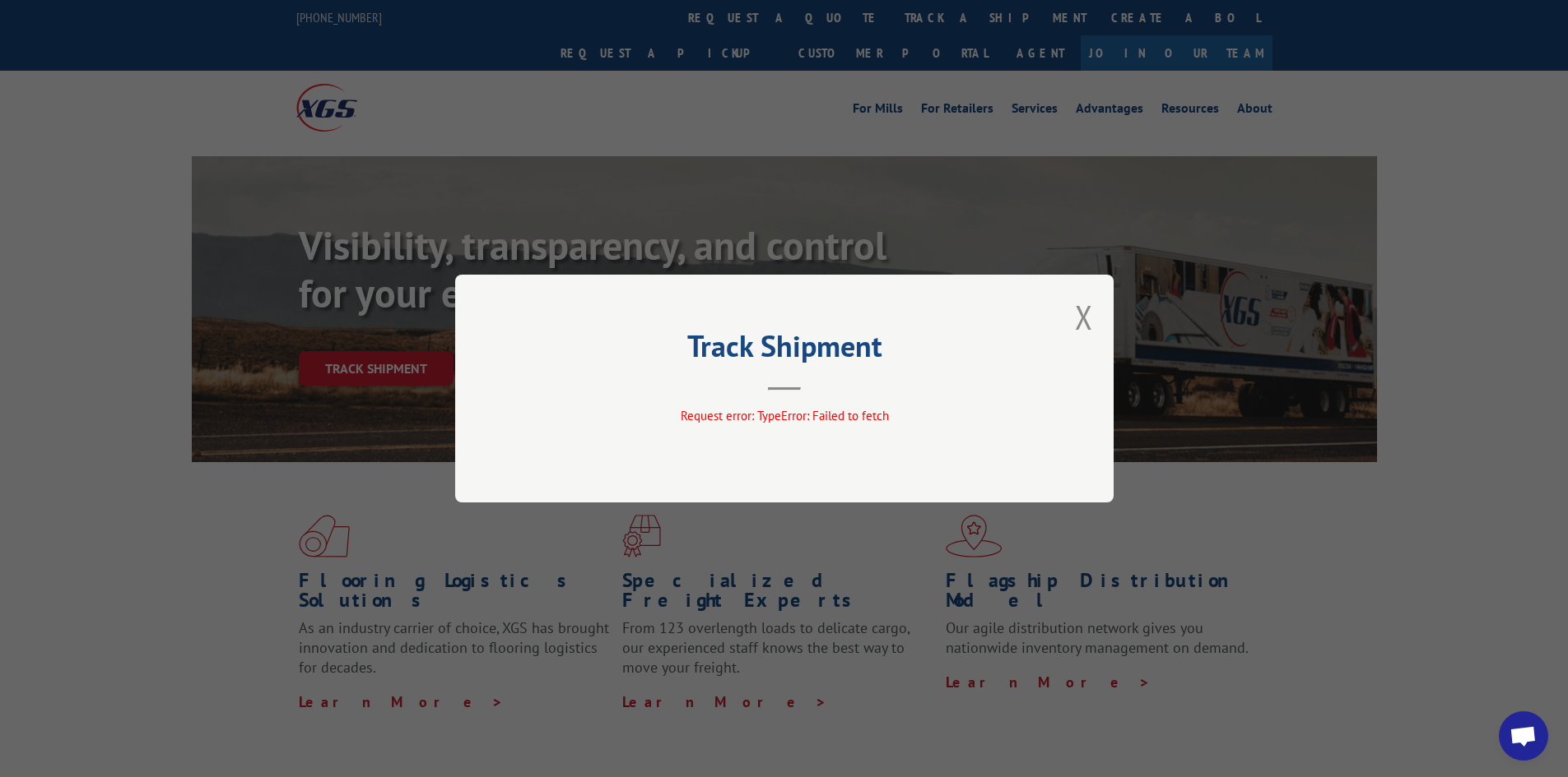
click at [1089, 317] on button "Close modal" at bounding box center [1084, 317] width 18 height 44
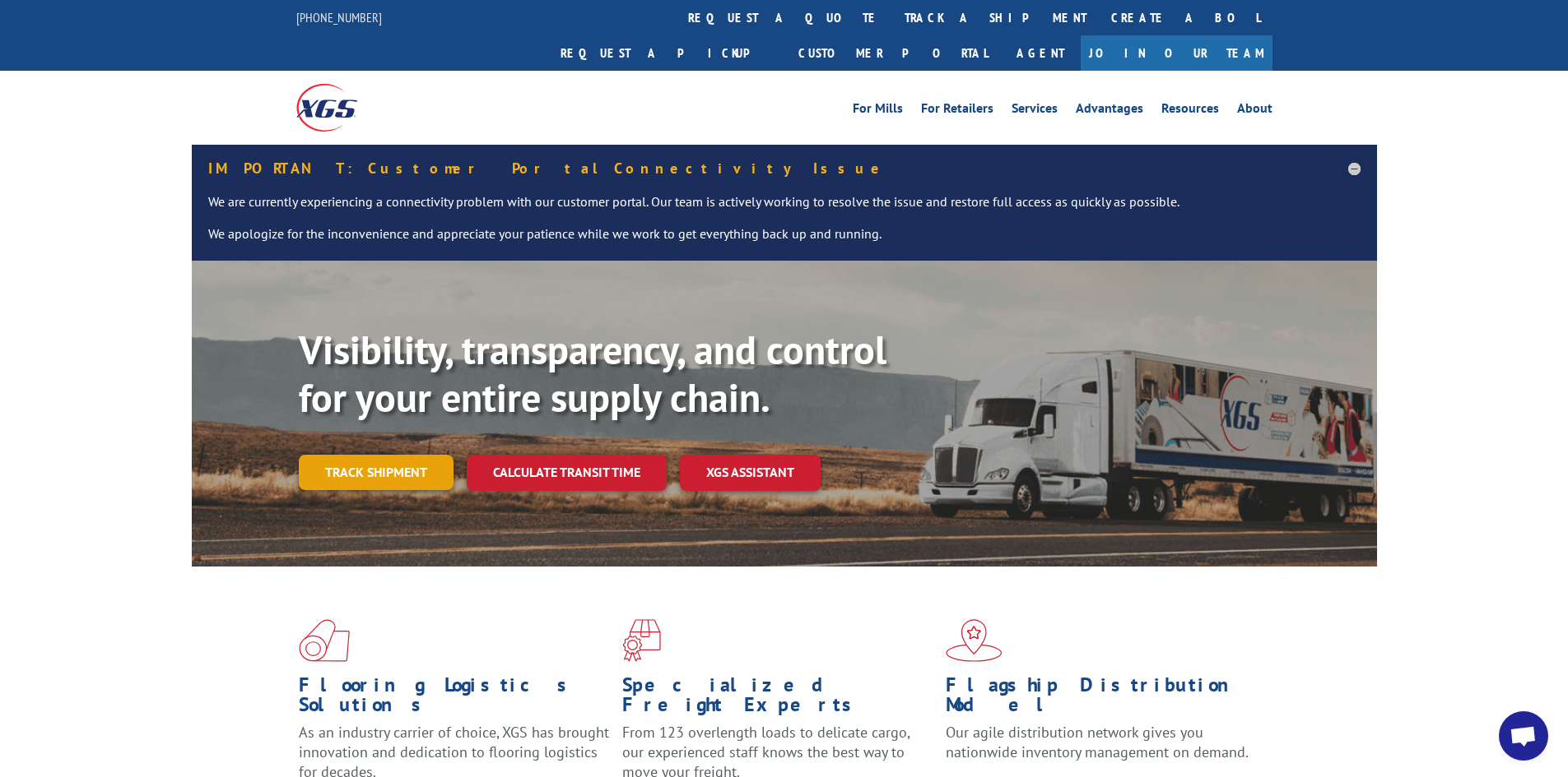
click at [343, 455] on link "Track shipment" at bounding box center [376, 471] width 155 height 34
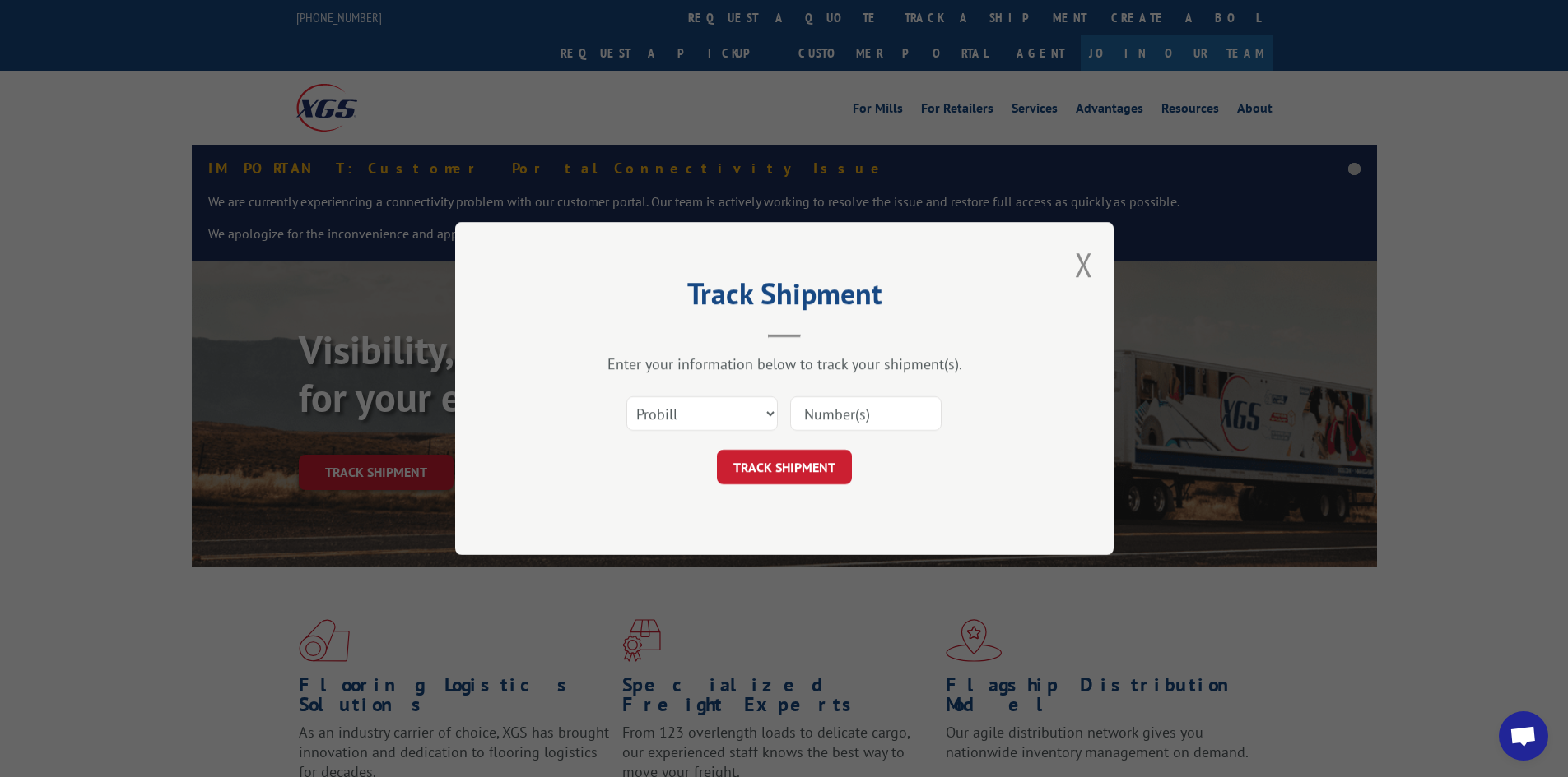
paste input "17518223"
type input "17518223"
click at [756, 464] on button "TRACK SHIPMENT" at bounding box center [784, 466] width 135 height 34
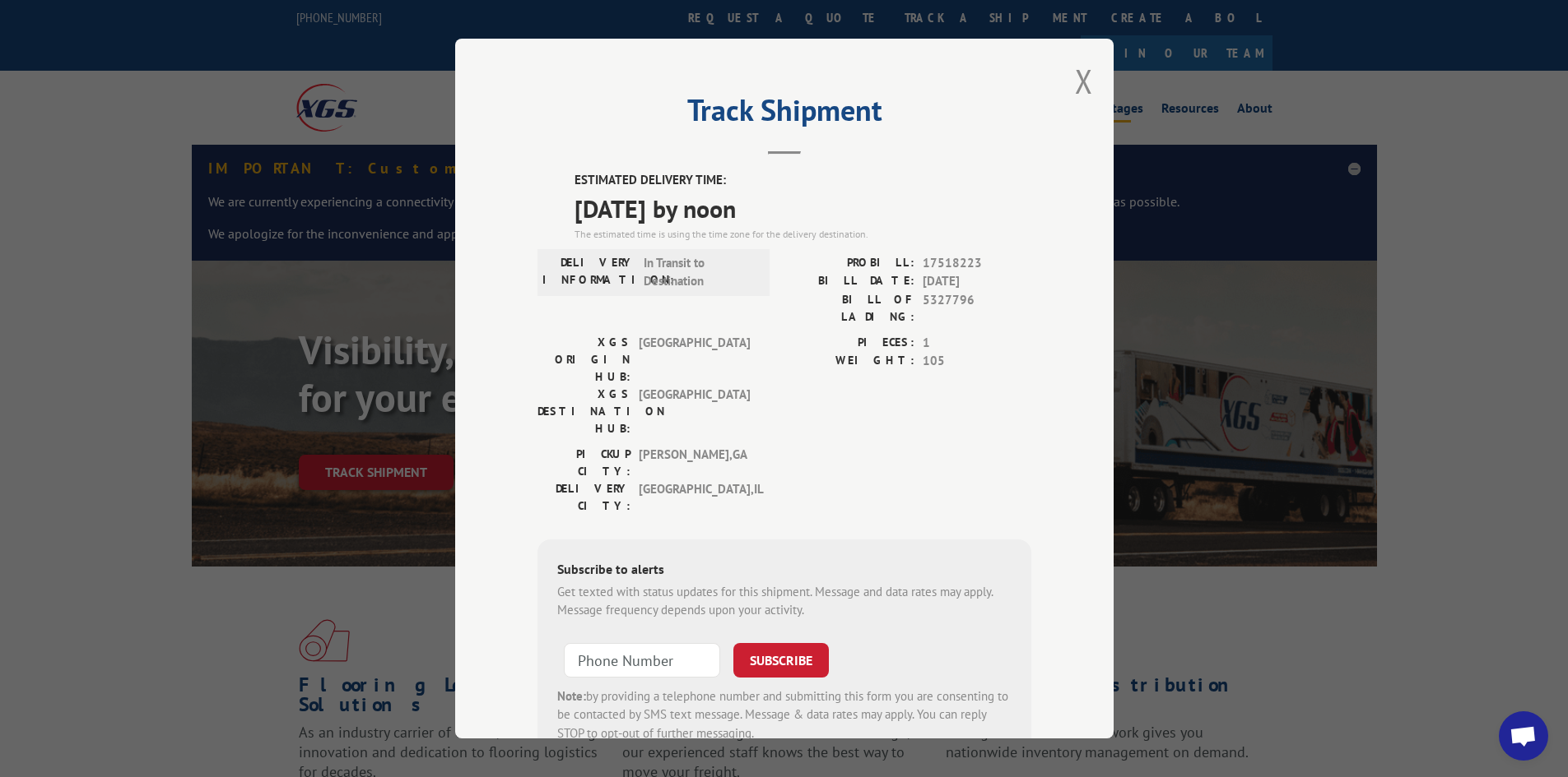
click at [1076, 75] on button "Close modal" at bounding box center [1084, 81] width 18 height 44
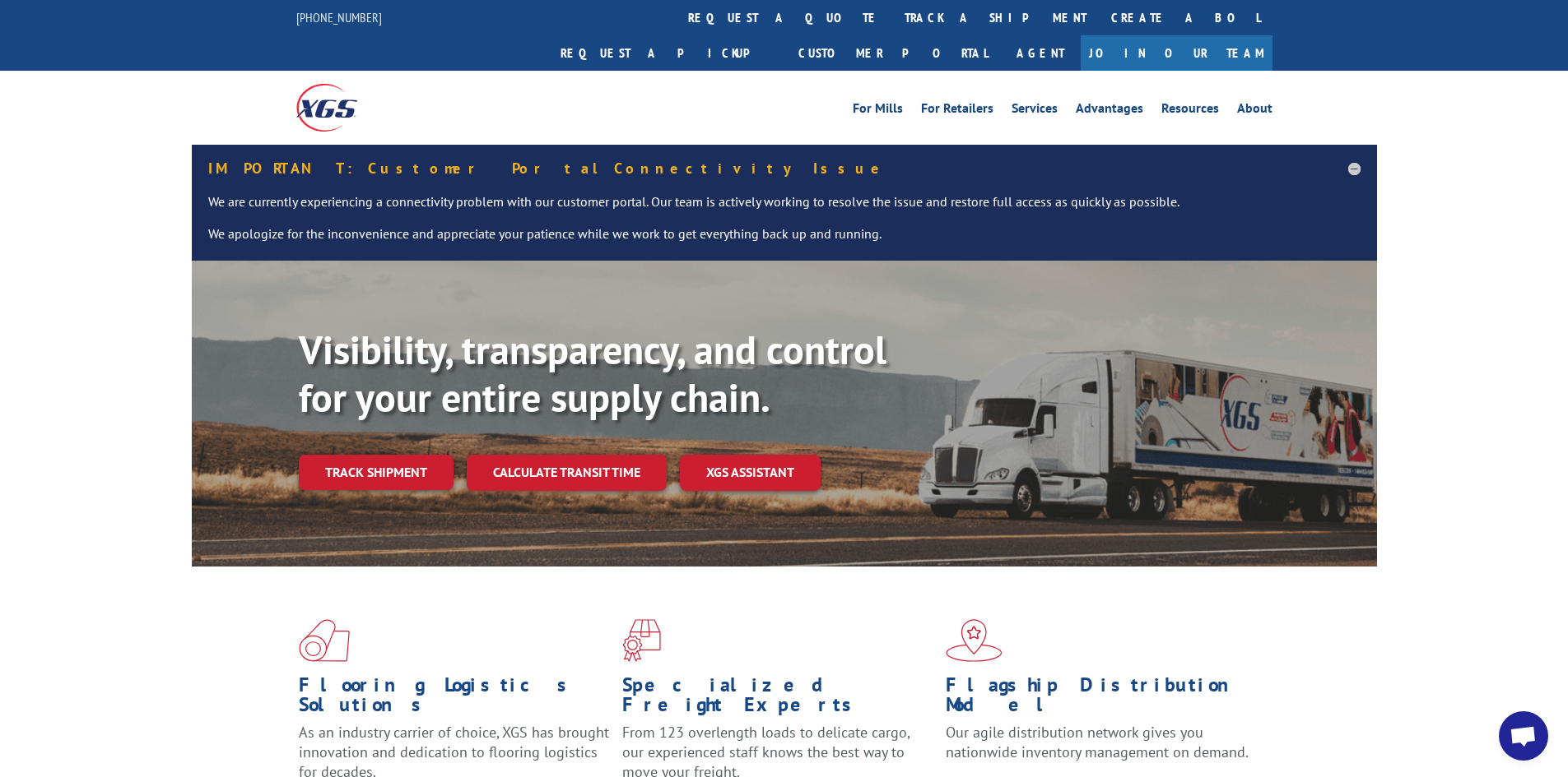
drag, startPoint x: 394, startPoint y: 430, endPoint x: 408, endPoint y: 432, distance: 14.1
click at [394, 455] on link "Track shipment" at bounding box center [376, 471] width 155 height 34
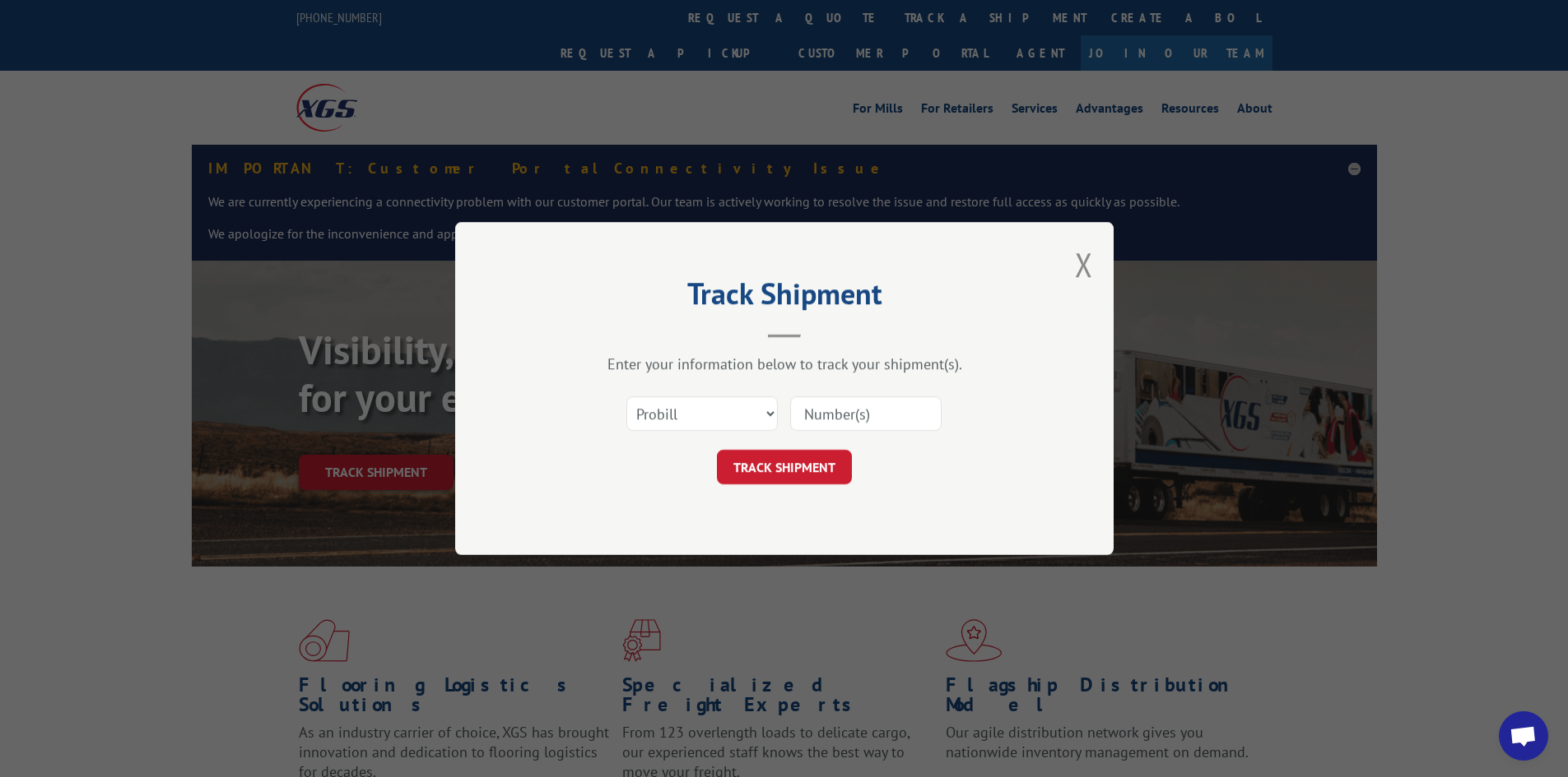
click at [897, 405] on input at bounding box center [865, 414] width 151 height 34
paste input "17517658"
type input "17517658"
click at [755, 466] on button "TRACK SHIPMENT" at bounding box center [784, 466] width 135 height 34
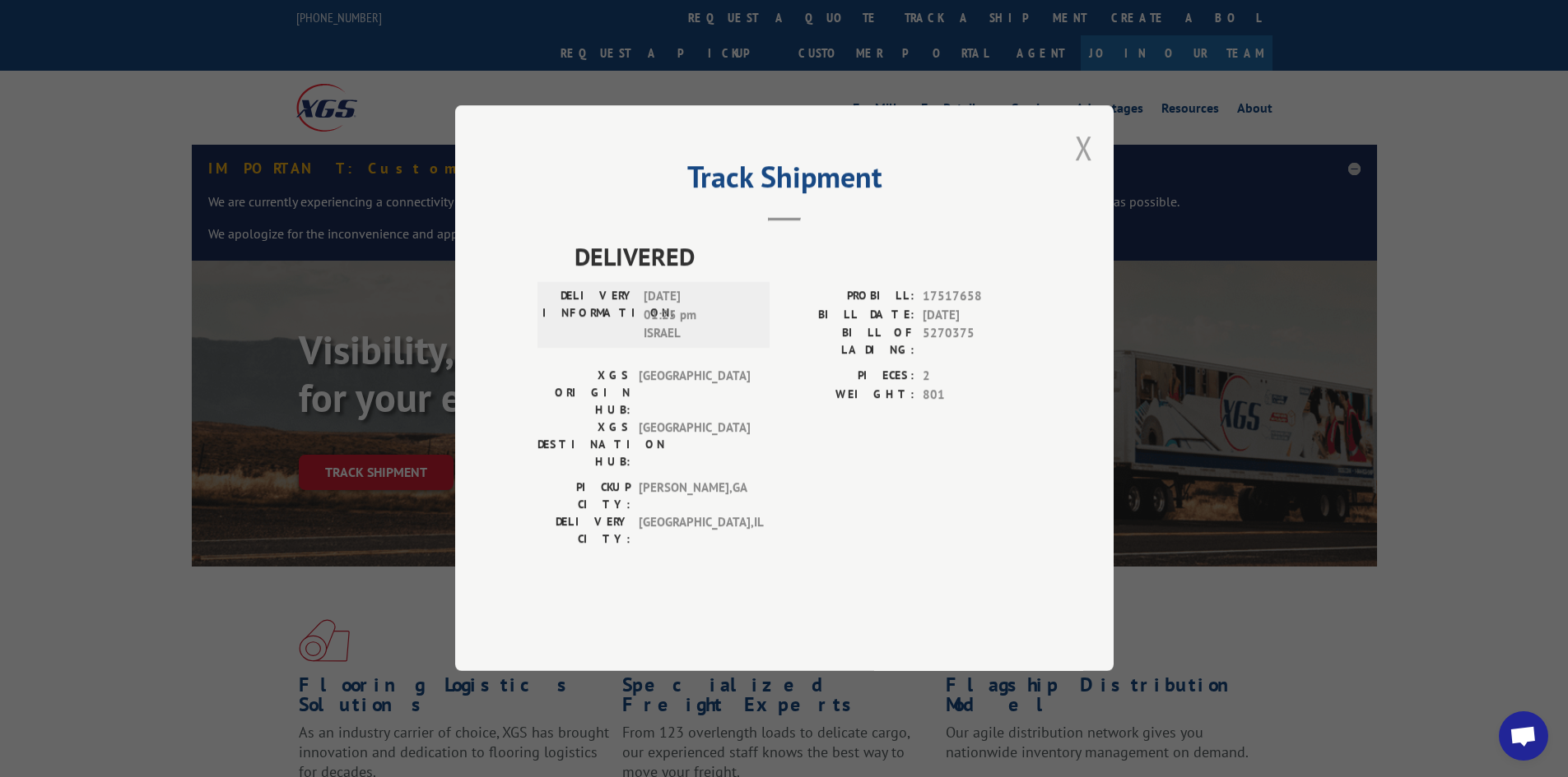
click at [1083, 169] on button "Close modal" at bounding box center [1084, 147] width 18 height 44
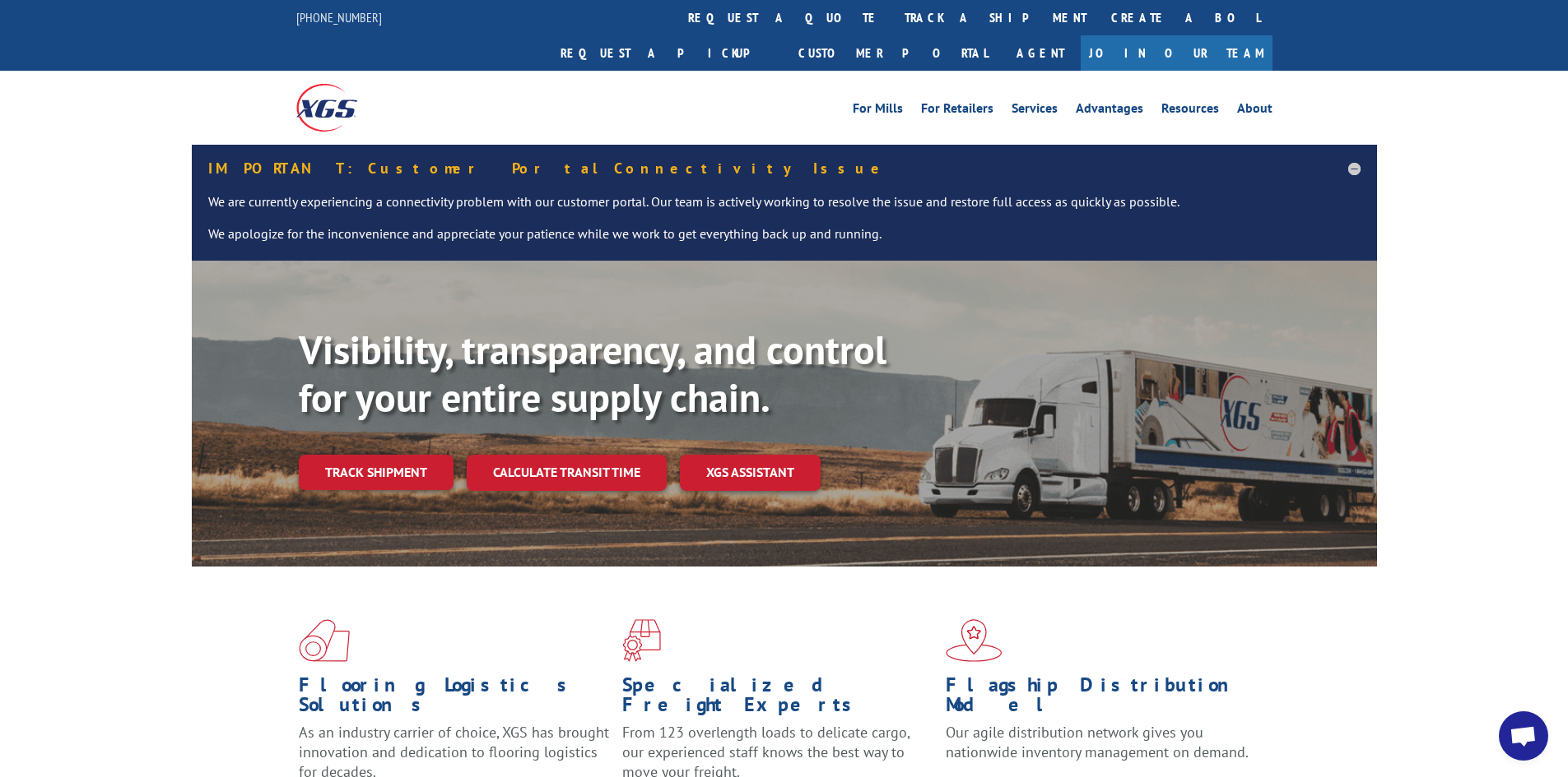
click at [379, 455] on link "Track shipment" at bounding box center [376, 471] width 155 height 34
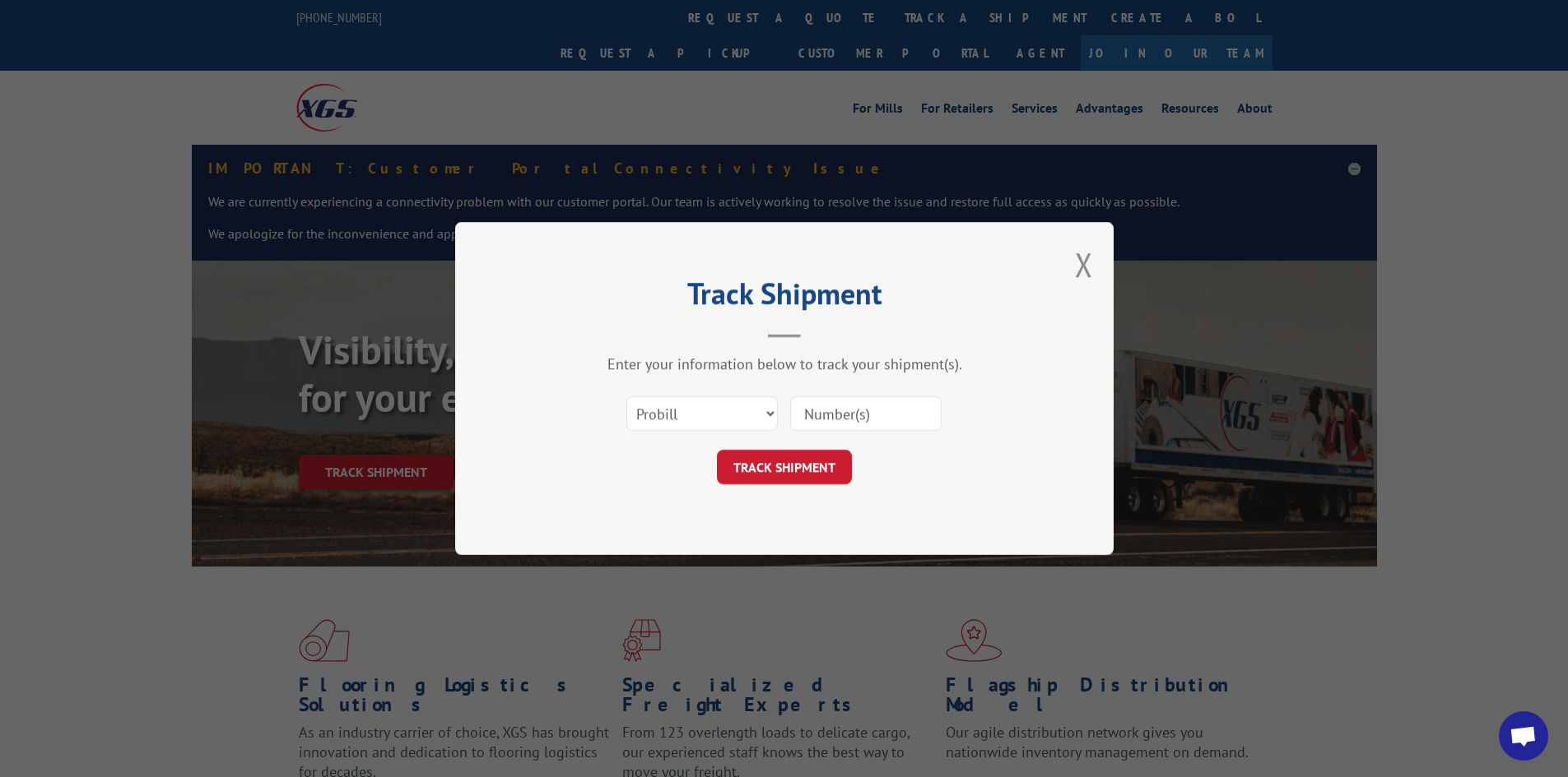
paste input "17517658"
type input "17517658"
click at [778, 468] on button "TRACK SHIPMENT" at bounding box center [784, 466] width 135 height 34
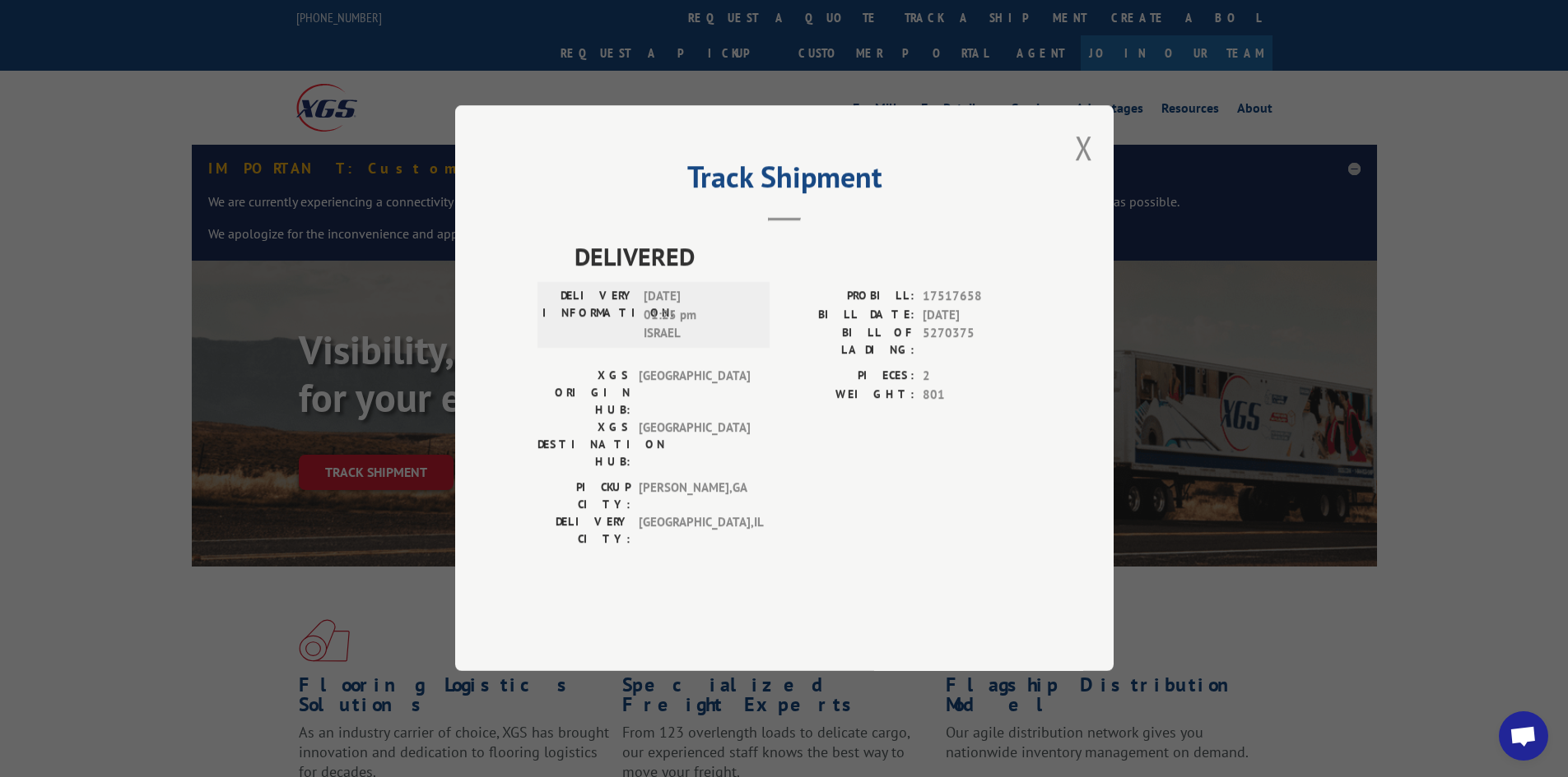
click at [1095, 181] on div "Track Shipment DELIVERED DELIVERY INFORMATION: 09/15/2025 01:25 pm ISRAEL PROBI…" at bounding box center [784, 388] width 659 height 566
click at [1082, 169] on button "Close modal" at bounding box center [1084, 147] width 18 height 44
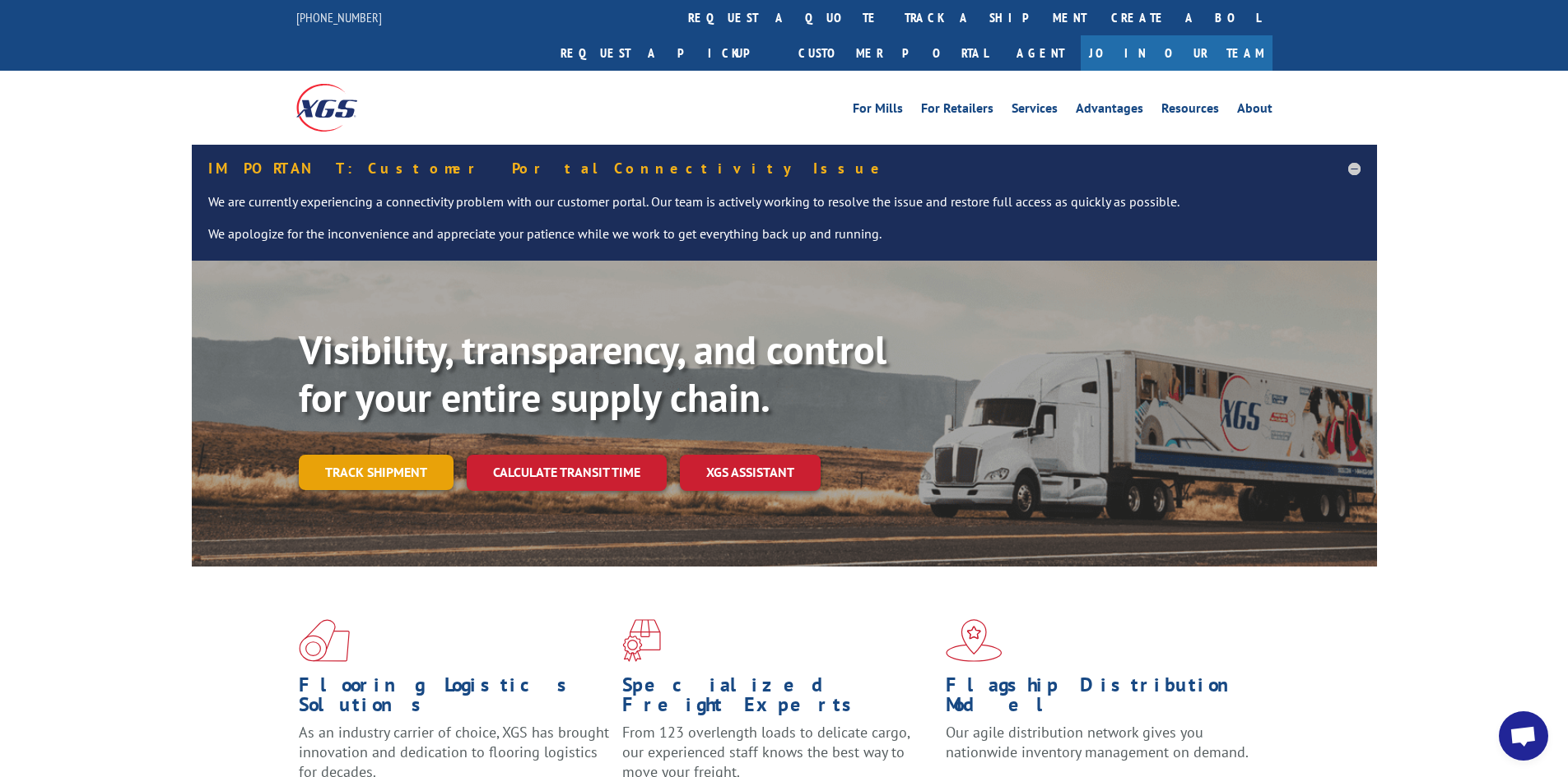
click at [383, 455] on link "Track shipment" at bounding box center [376, 471] width 155 height 34
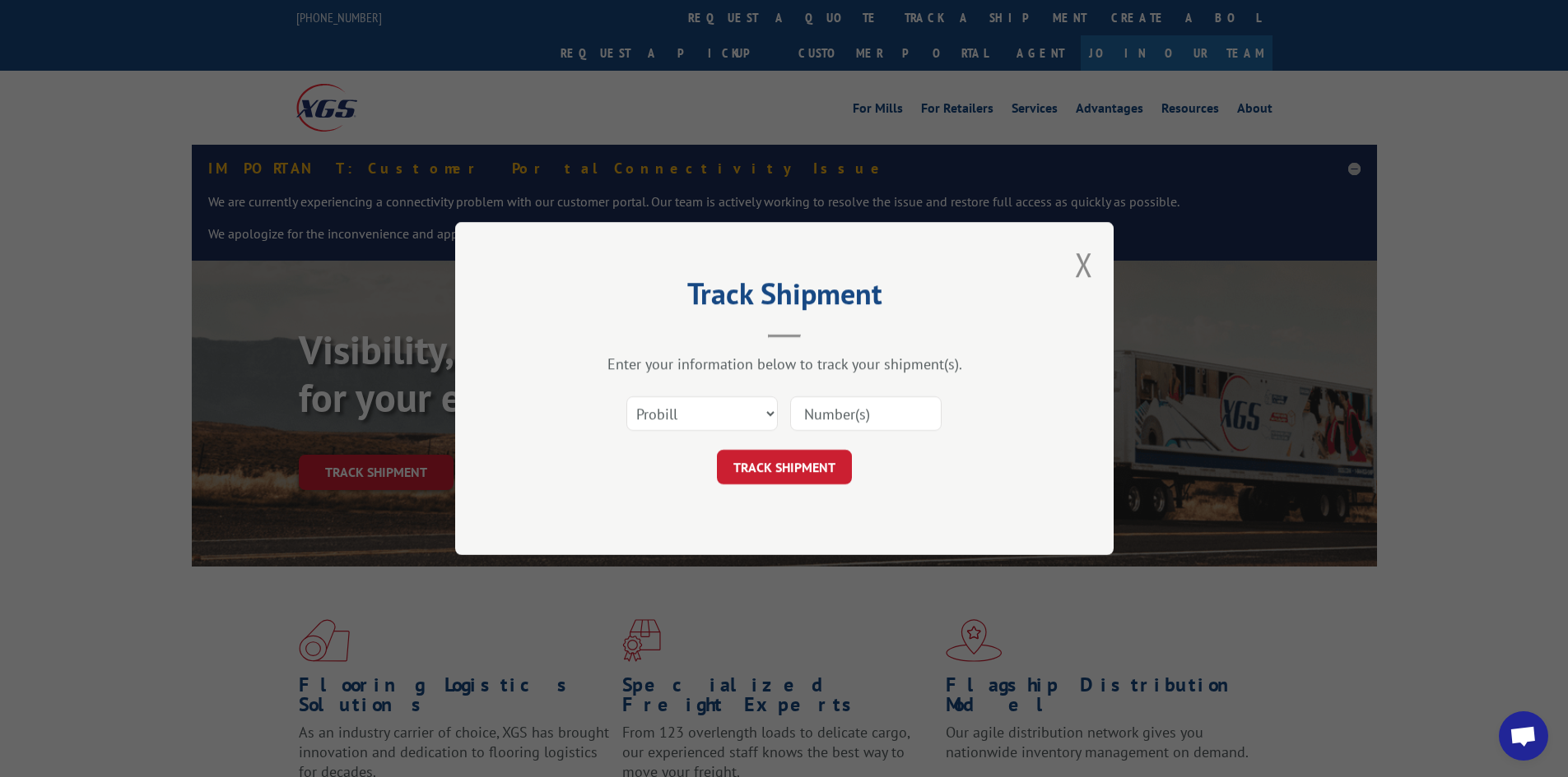
paste input "17472202"
type input "17472202"
click at [783, 475] on button "TRACK SHIPMENT" at bounding box center [784, 466] width 135 height 34
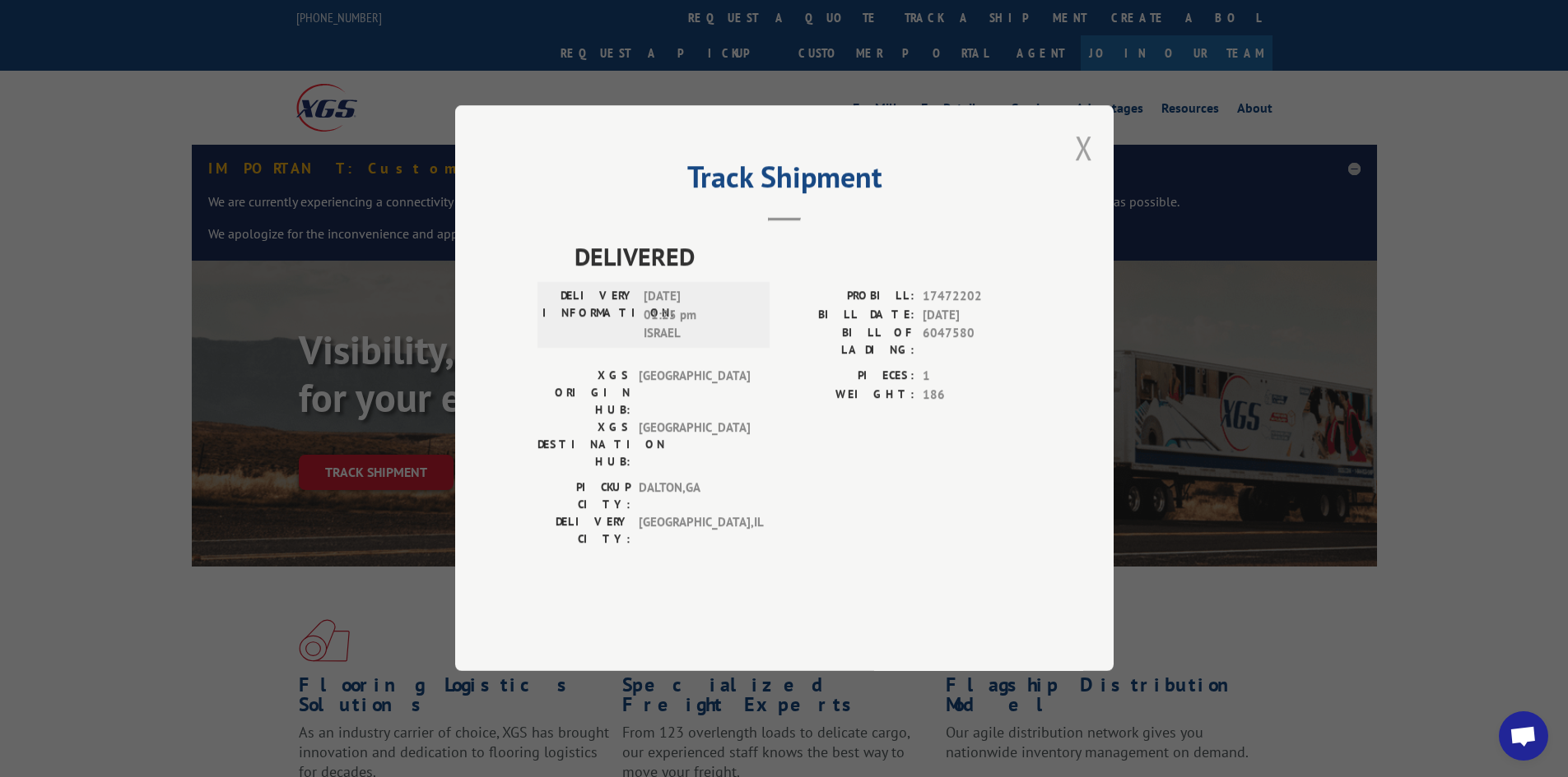
click at [1079, 169] on button "Close modal" at bounding box center [1084, 147] width 18 height 44
